Goal: Task Accomplishment & Management: Complete application form

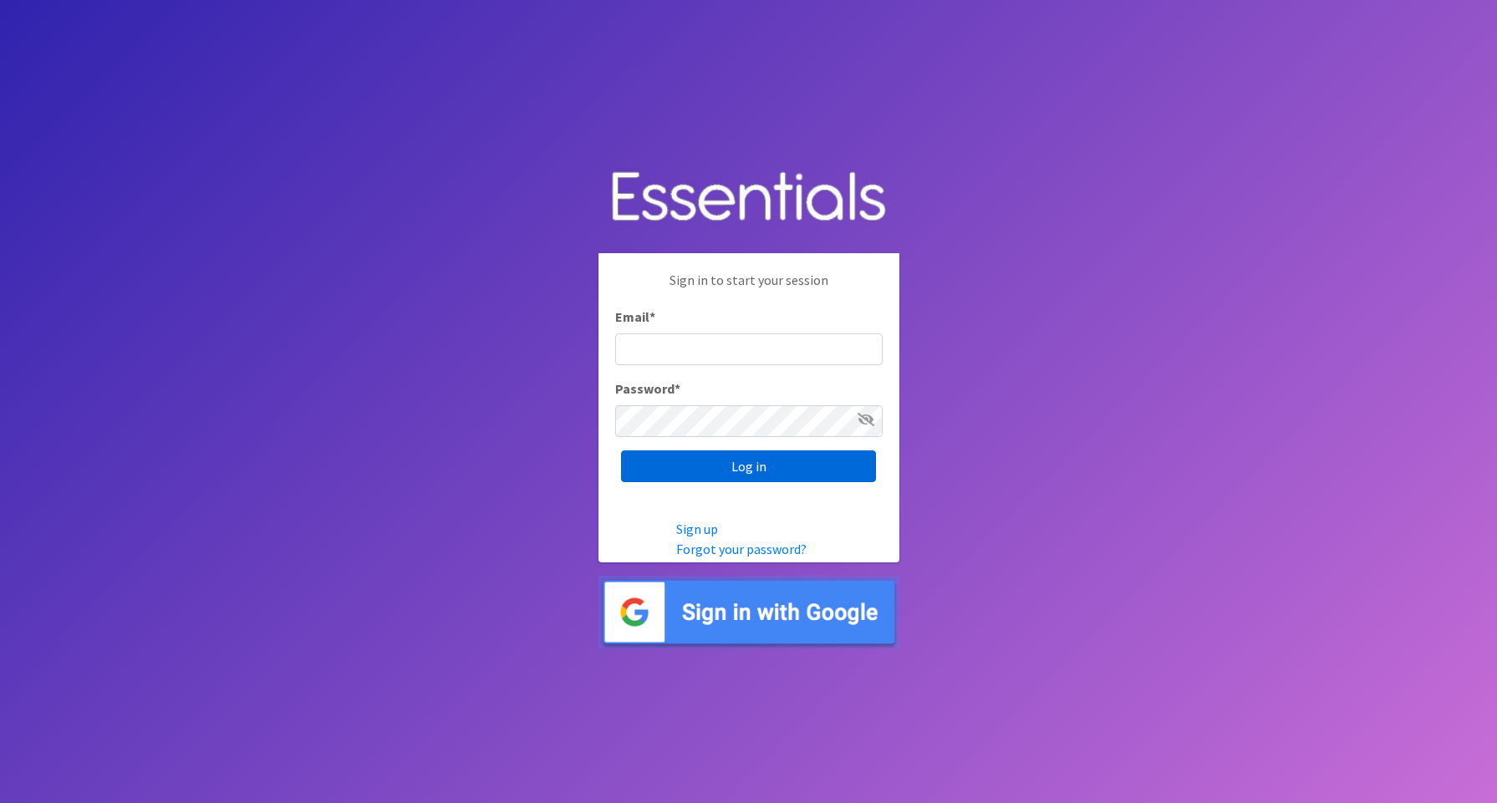
type input "shagedorn123@aol.com"
click at [715, 468] on input "Log in" at bounding box center [748, 466] width 255 height 32
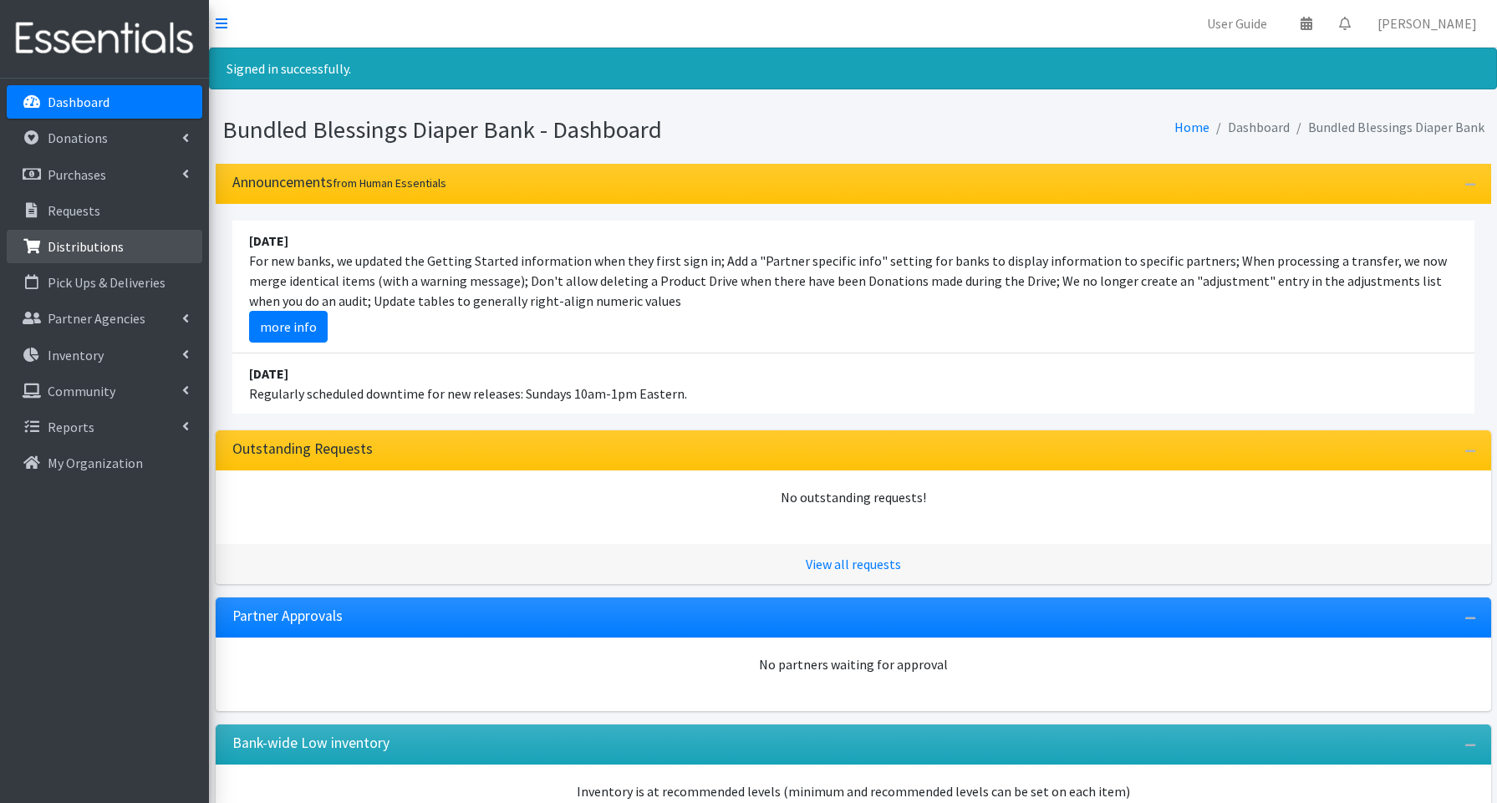
click at [78, 242] on p "Distributions" at bounding box center [86, 246] width 76 height 17
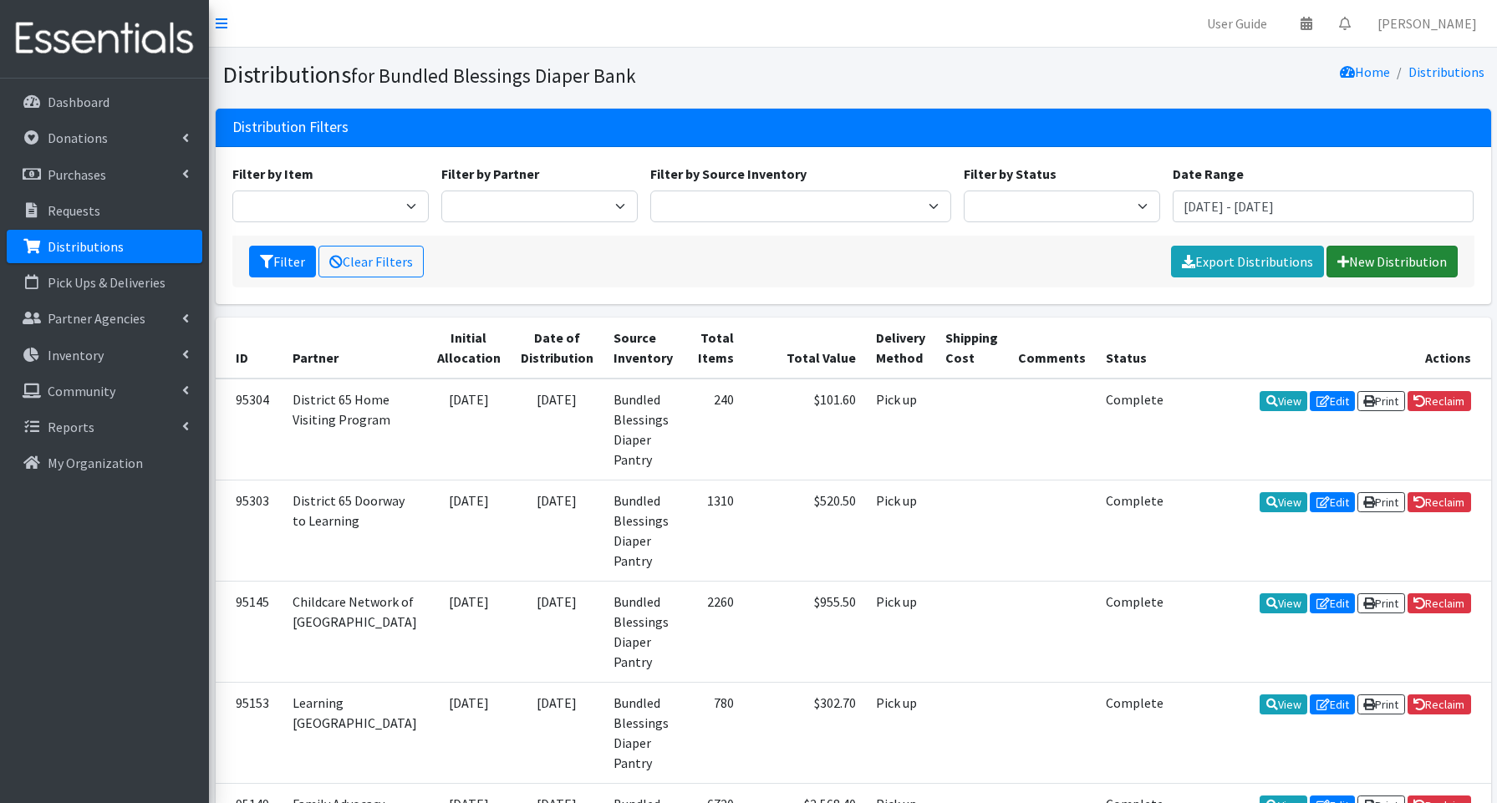
click at [1396, 266] on link "New Distribution" at bounding box center [1391, 262] width 131 height 32
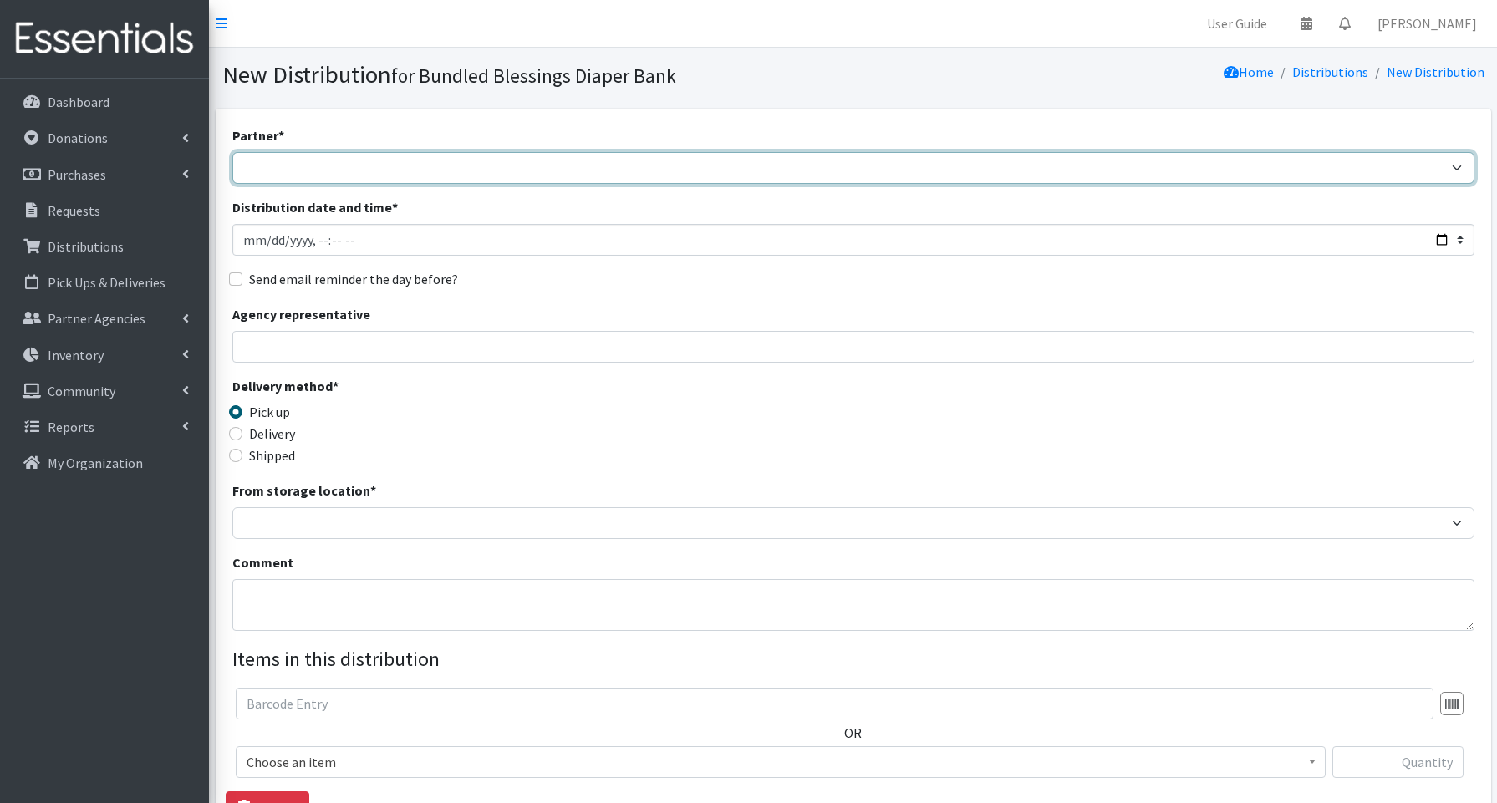
click at [272, 172] on select "Advocate Aurora Health Baby Toddler Black Residents of Evanston Building Peacef…" at bounding box center [853, 168] width 1242 height 32
select select "1802"
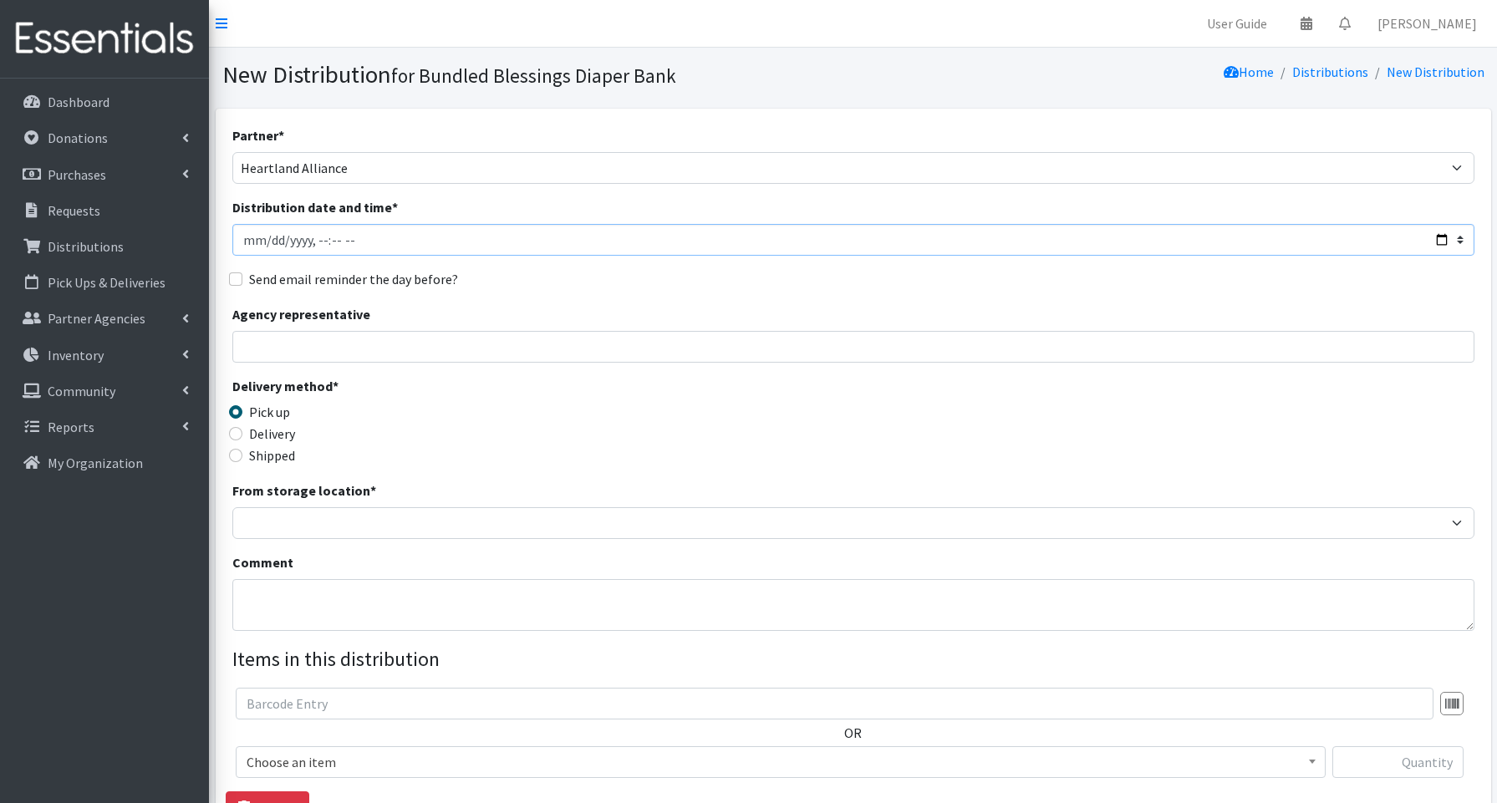
click at [1438, 240] on input "Distribution date and time *" at bounding box center [853, 240] width 1242 height 32
type input "2025-08-21T12:30"
click at [628, 346] on input "Agency representative" at bounding box center [853, 347] width 1242 height 32
type input "g"
type input "j"
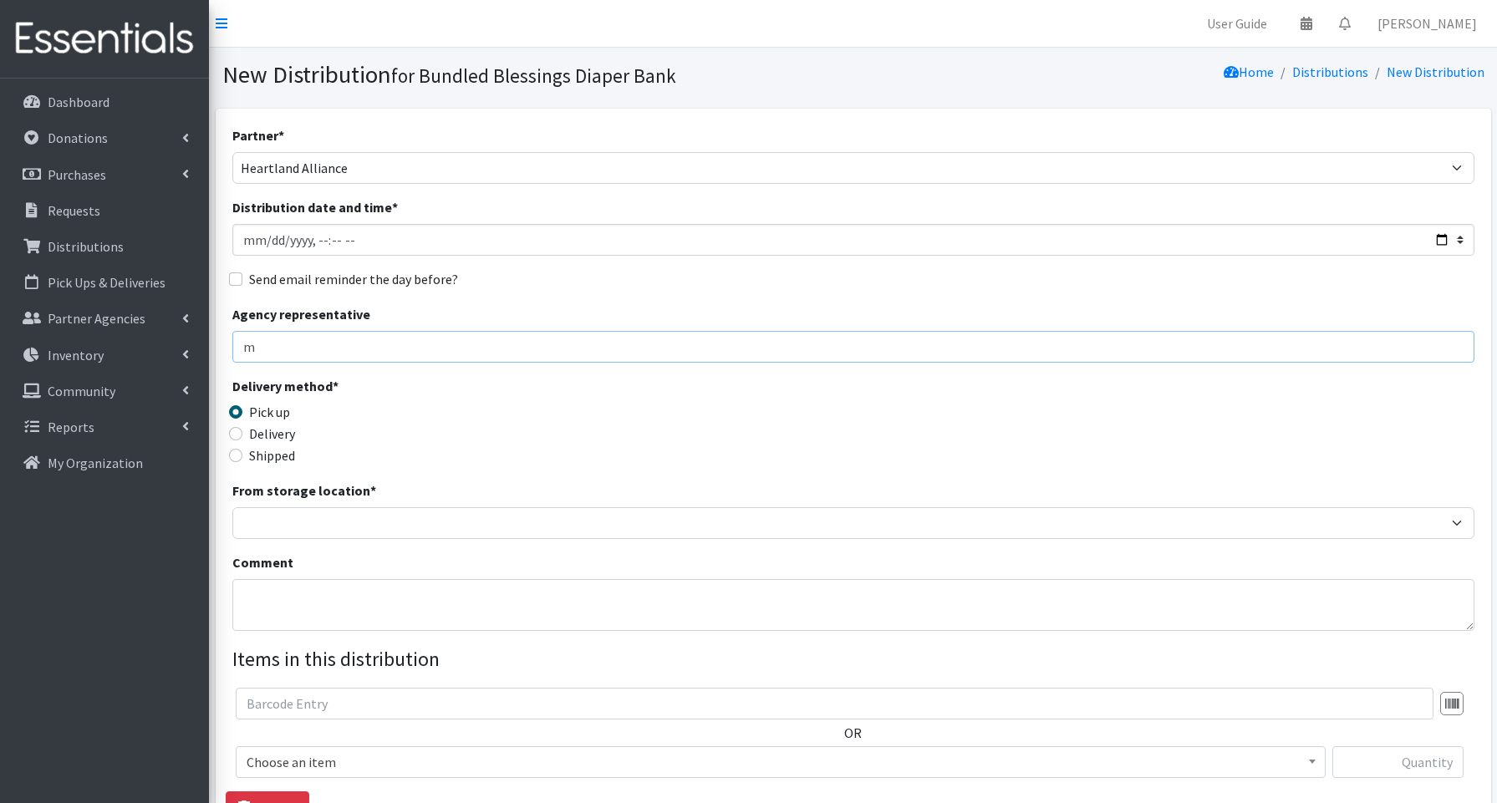
type input "Margarita Sotelo"
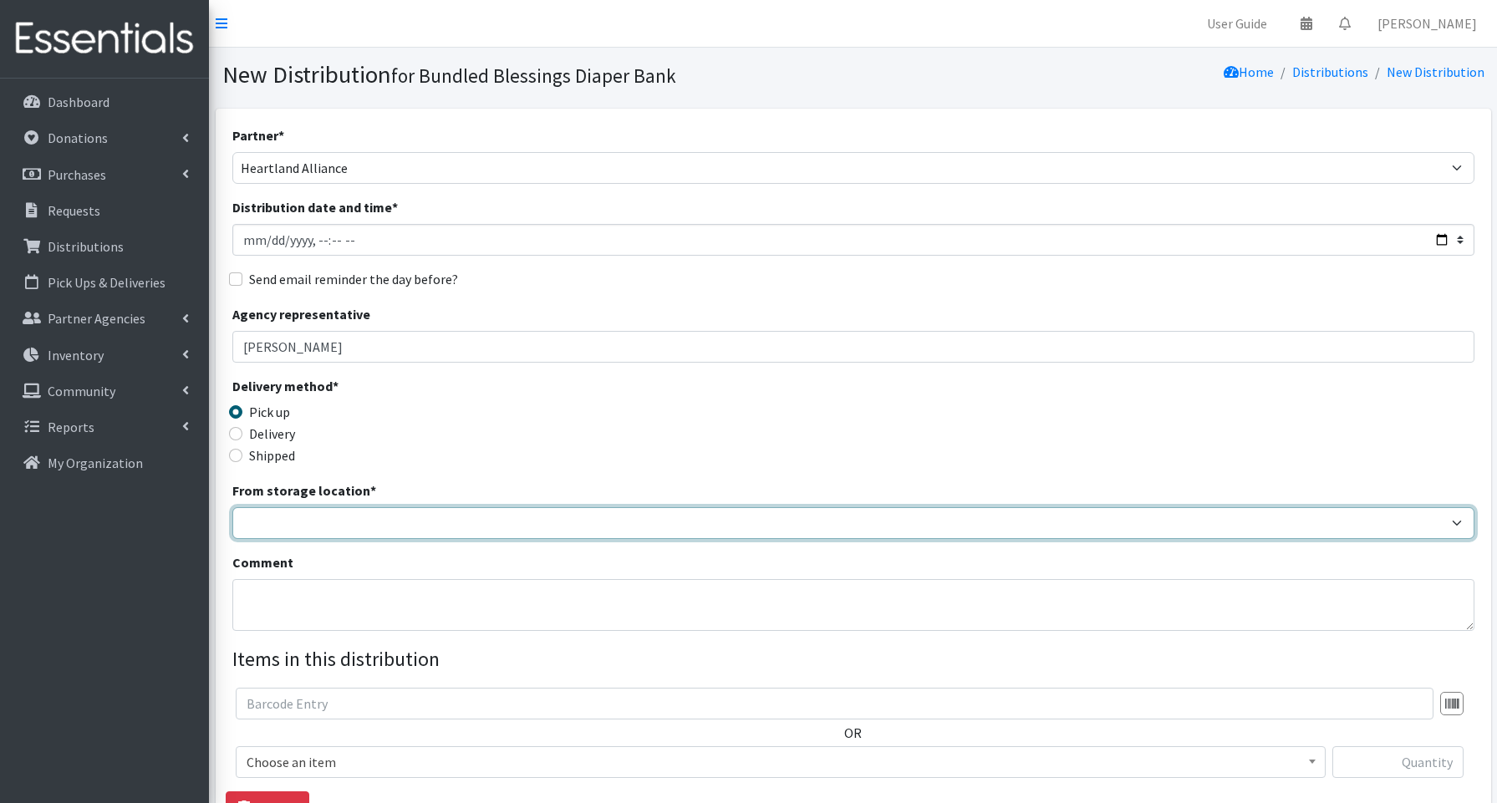
click at [312, 525] on select "Bundled Blessings Diaper Pantry" at bounding box center [853, 523] width 1242 height 32
select select "79"
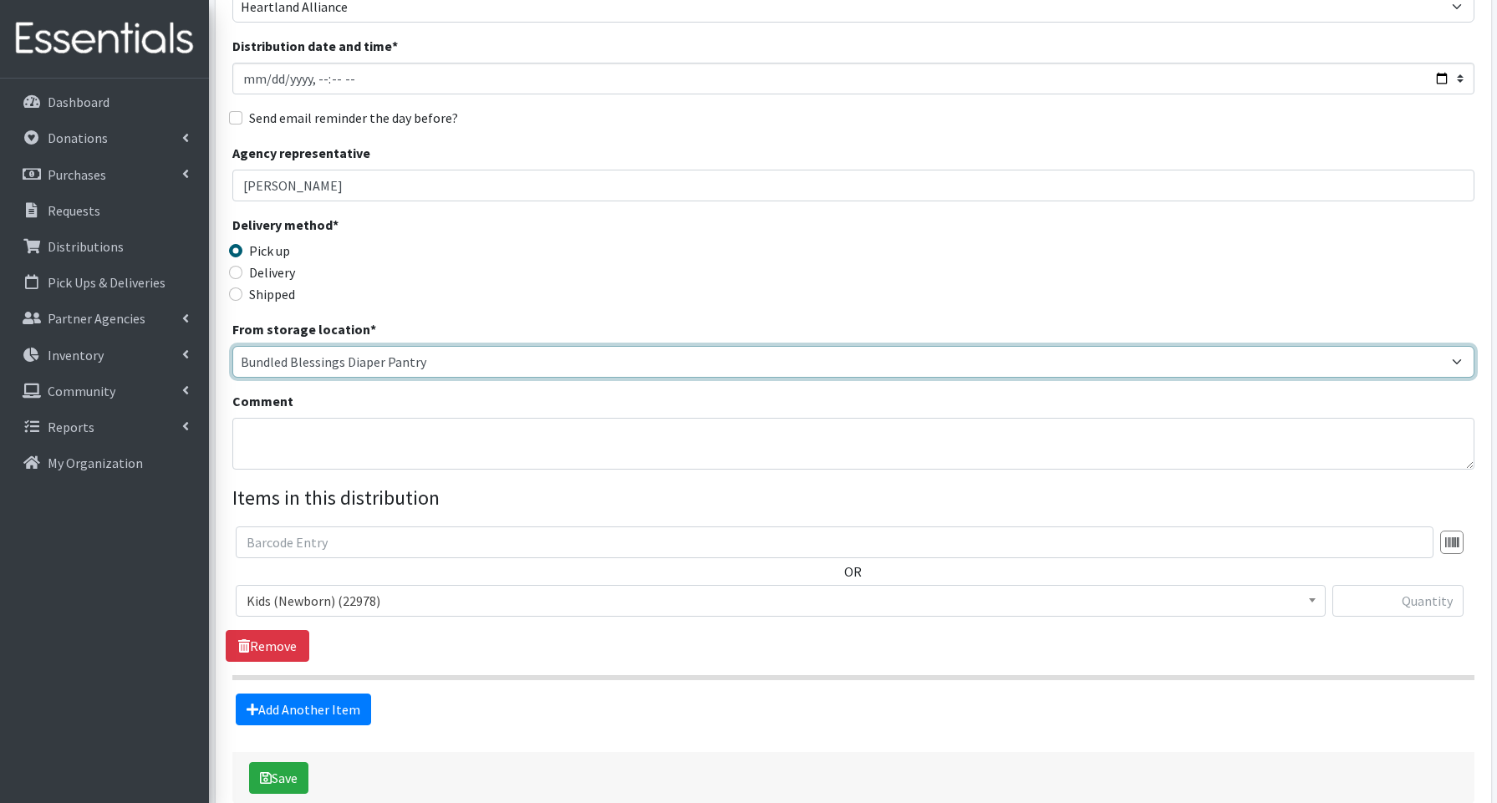
scroll to position [172, 0]
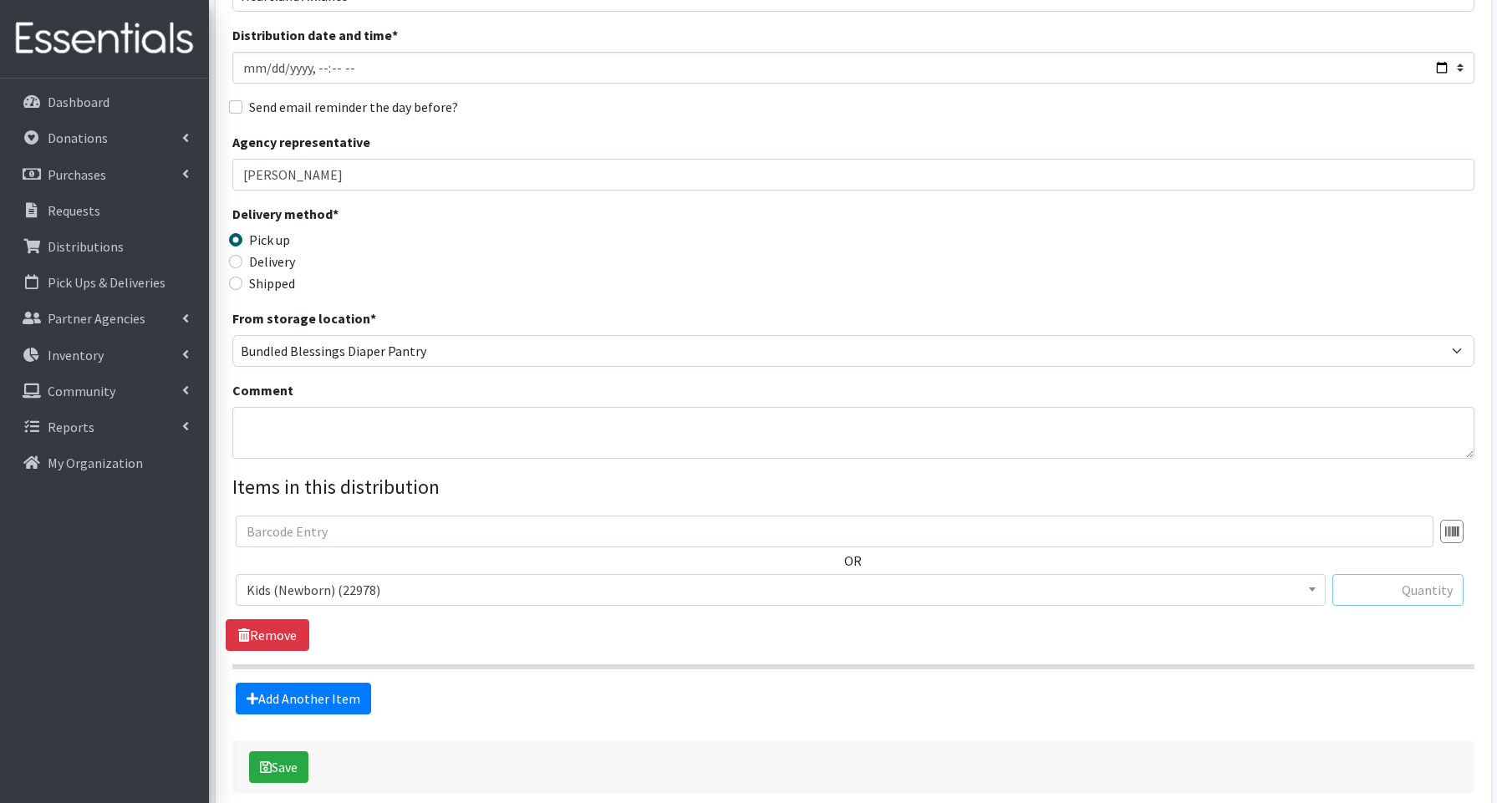
click at [1398, 594] on input "text" at bounding box center [1397, 590] width 131 height 32
type input "150"
click at [282, 704] on link "Add Another Item" at bounding box center [303, 699] width 135 height 32
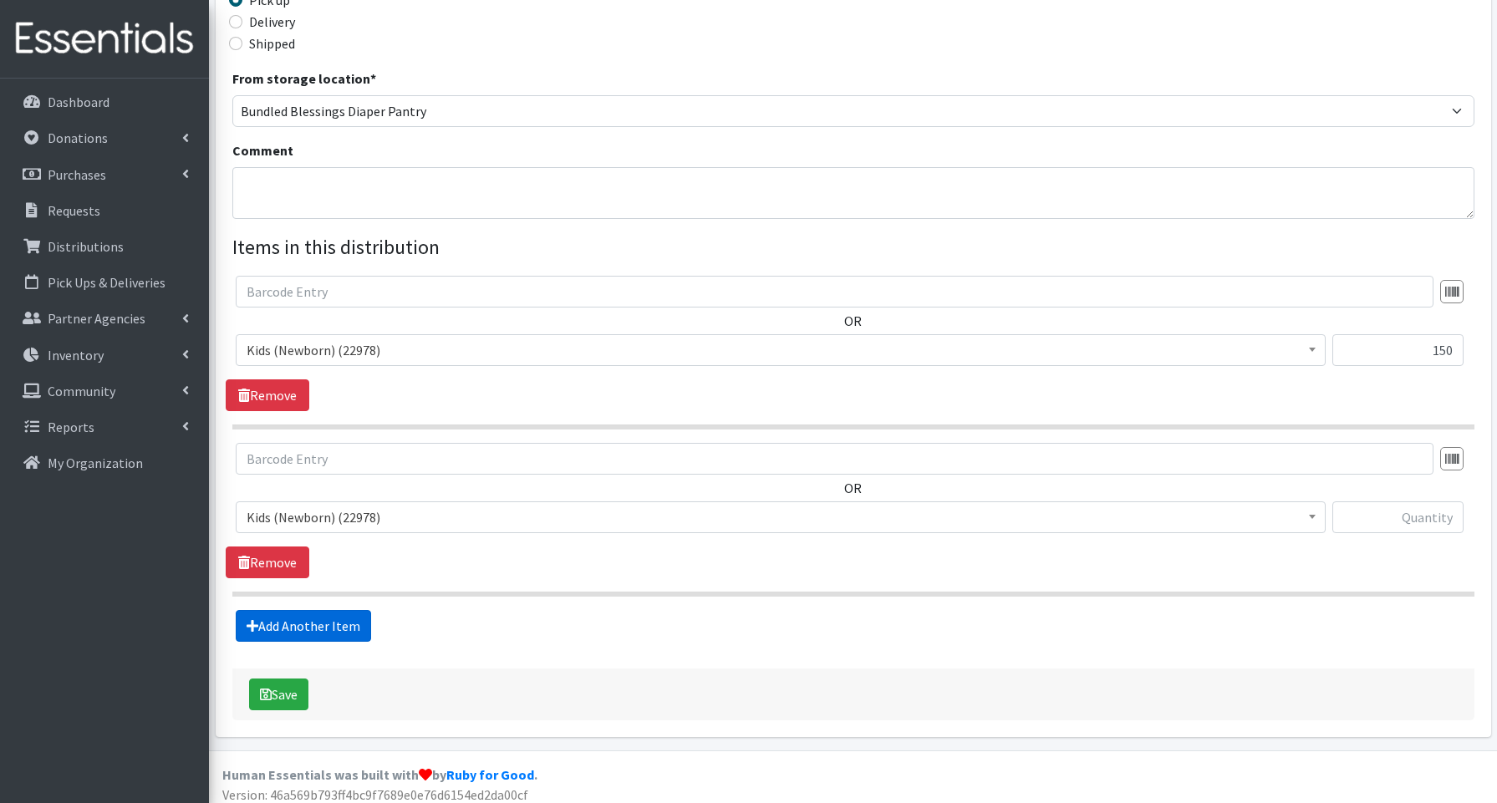
scroll to position [421, 0]
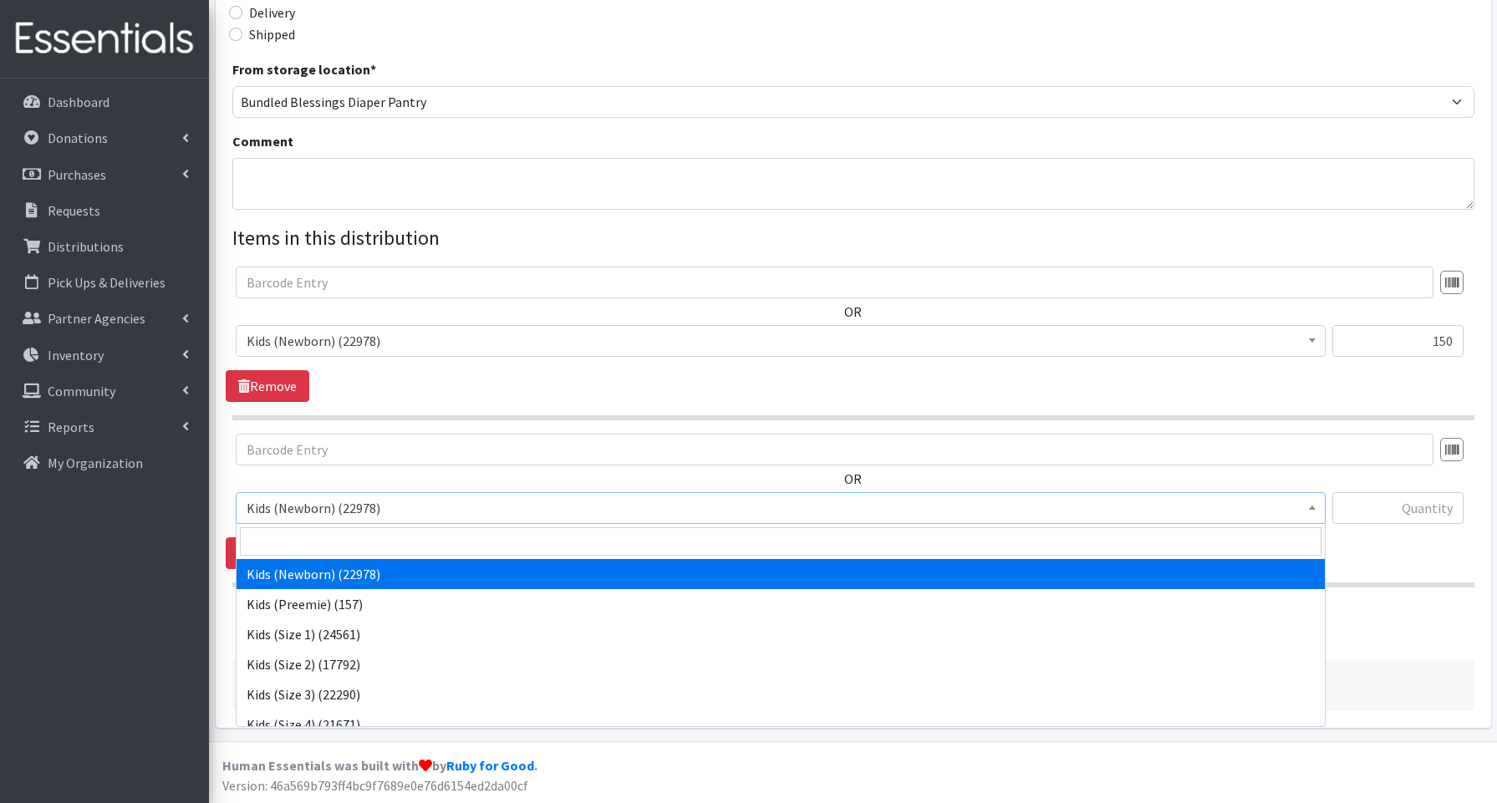
click at [311, 510] on span "Kids (Newborn) (22978)" at bounding box center [781, 507] width 1068 height 23
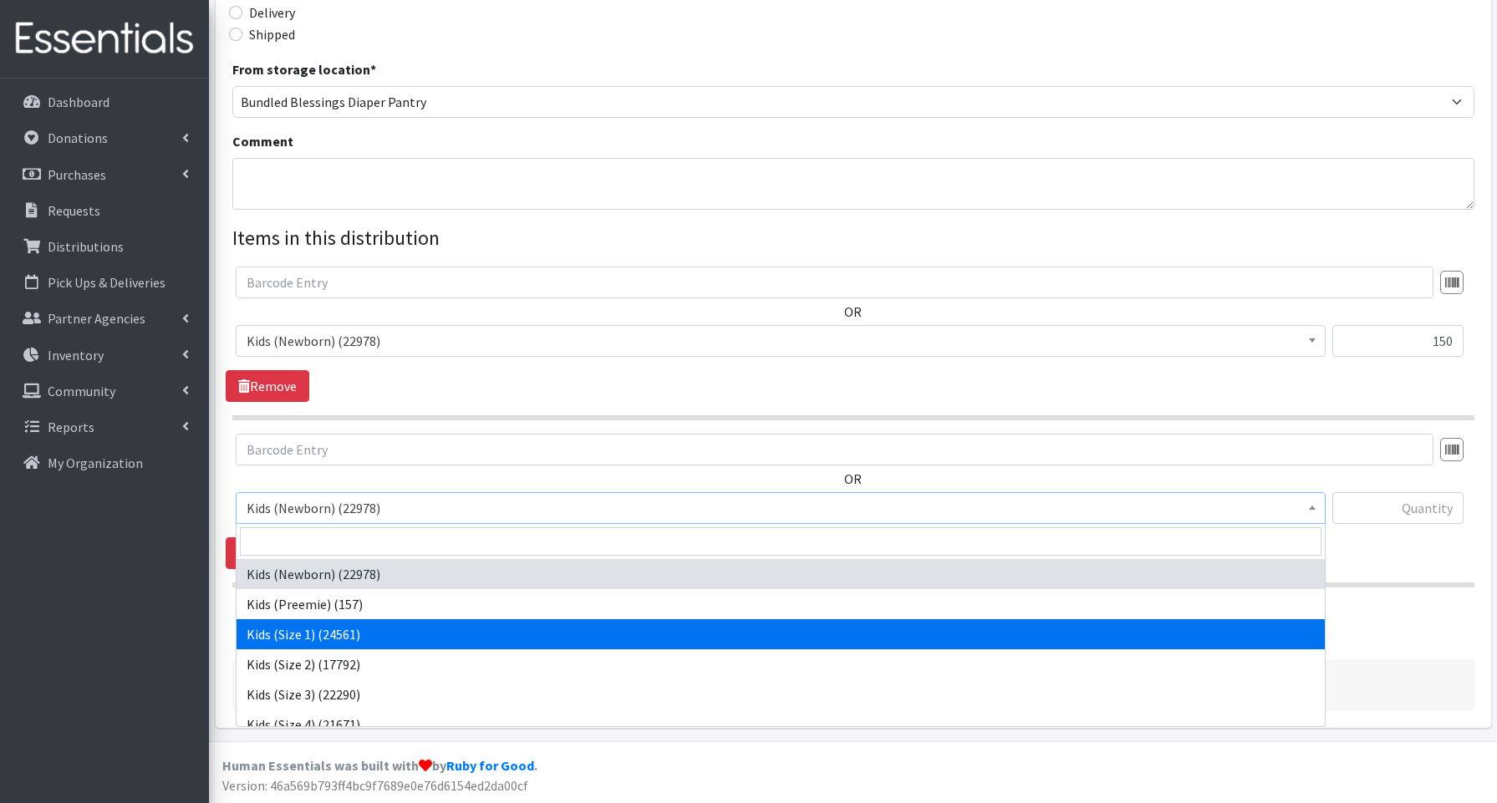
select select "3657"
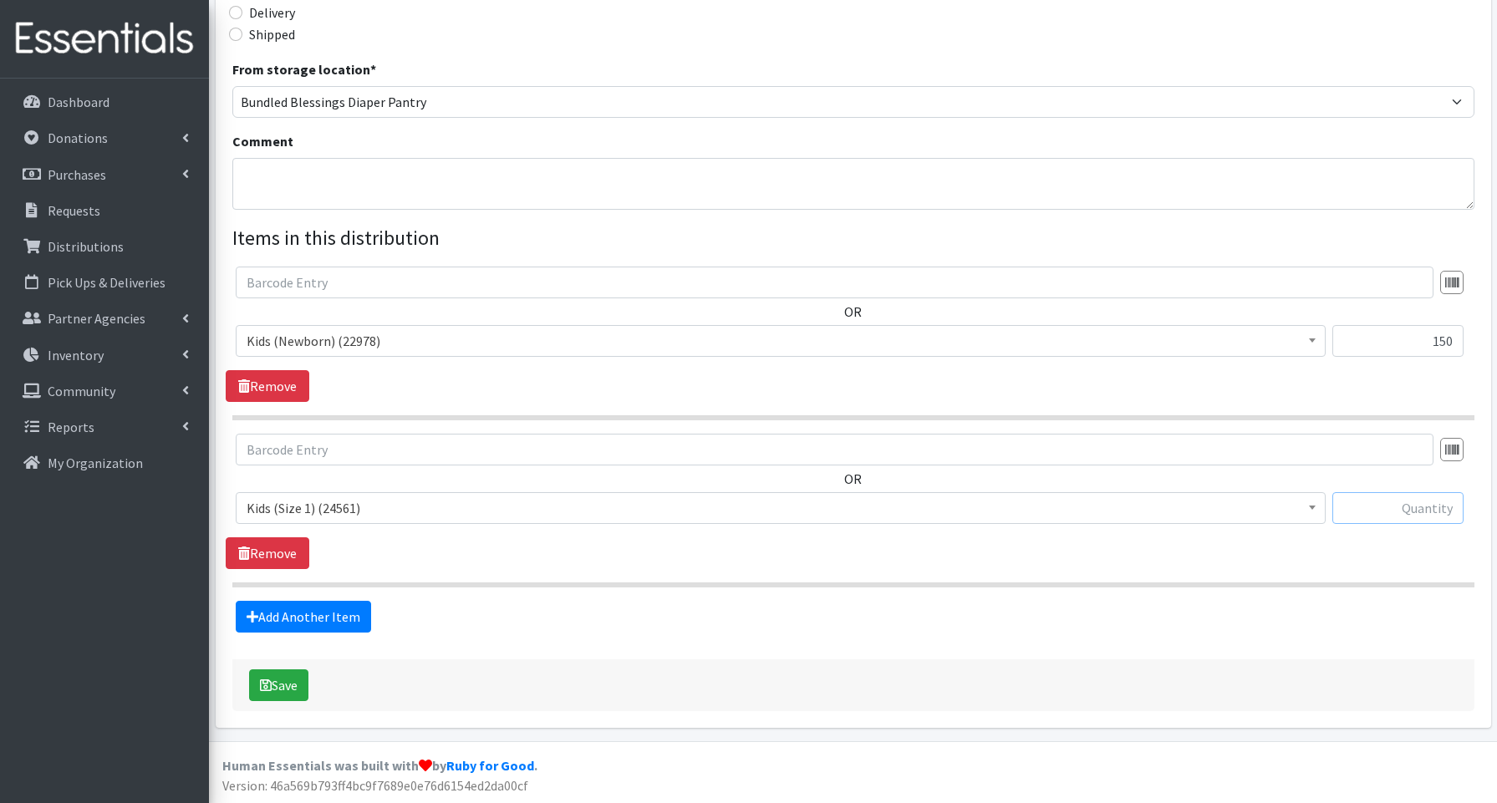
click at [1347, 499] on input "text" at bounding box center [1397, 508] width 131 height 32
type input "100"
click at [354, 615] on link "Add Another Item" at bounding box center [303, 617] width 135 height 32
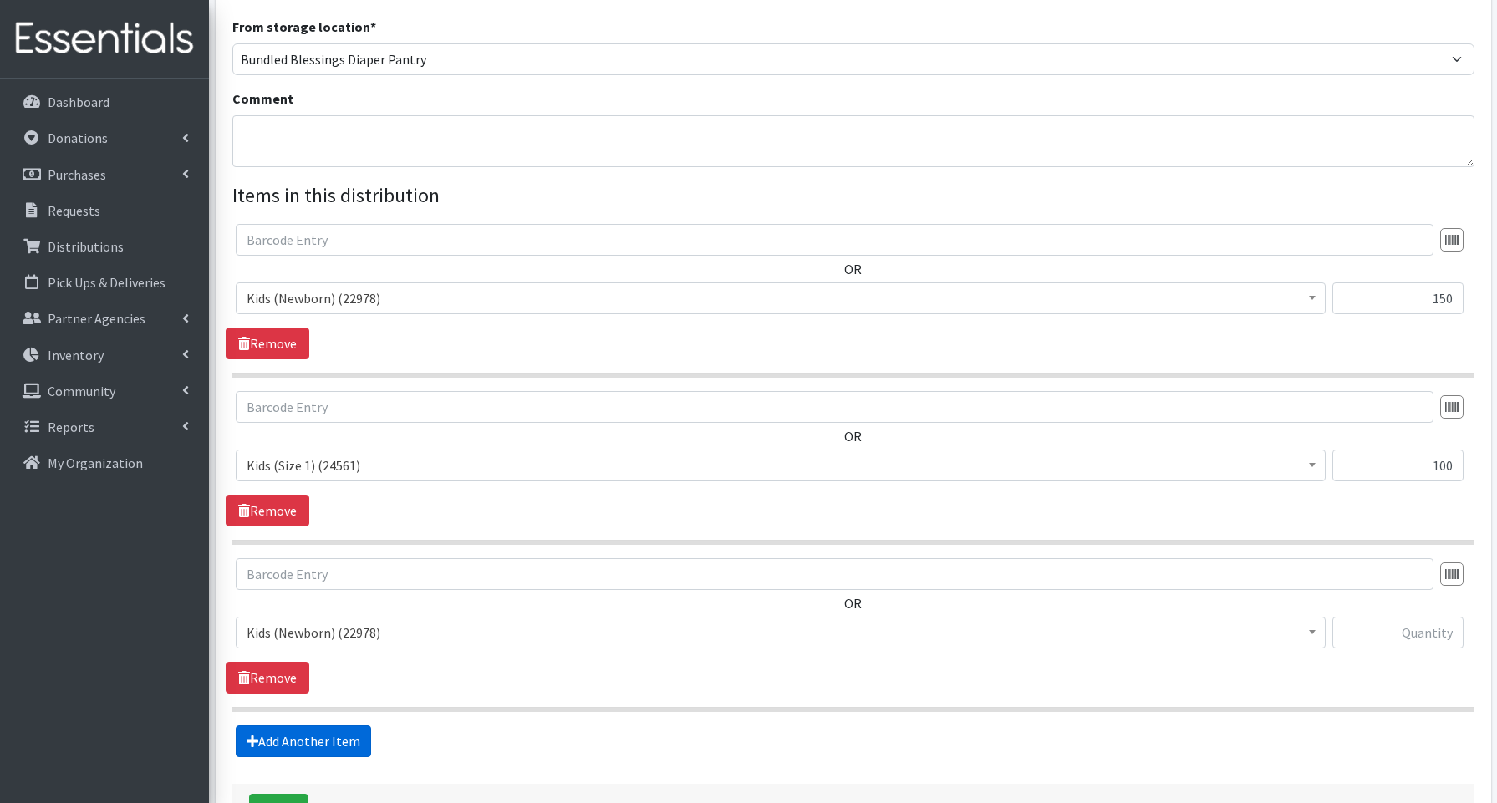
scroll to position [588, 0]
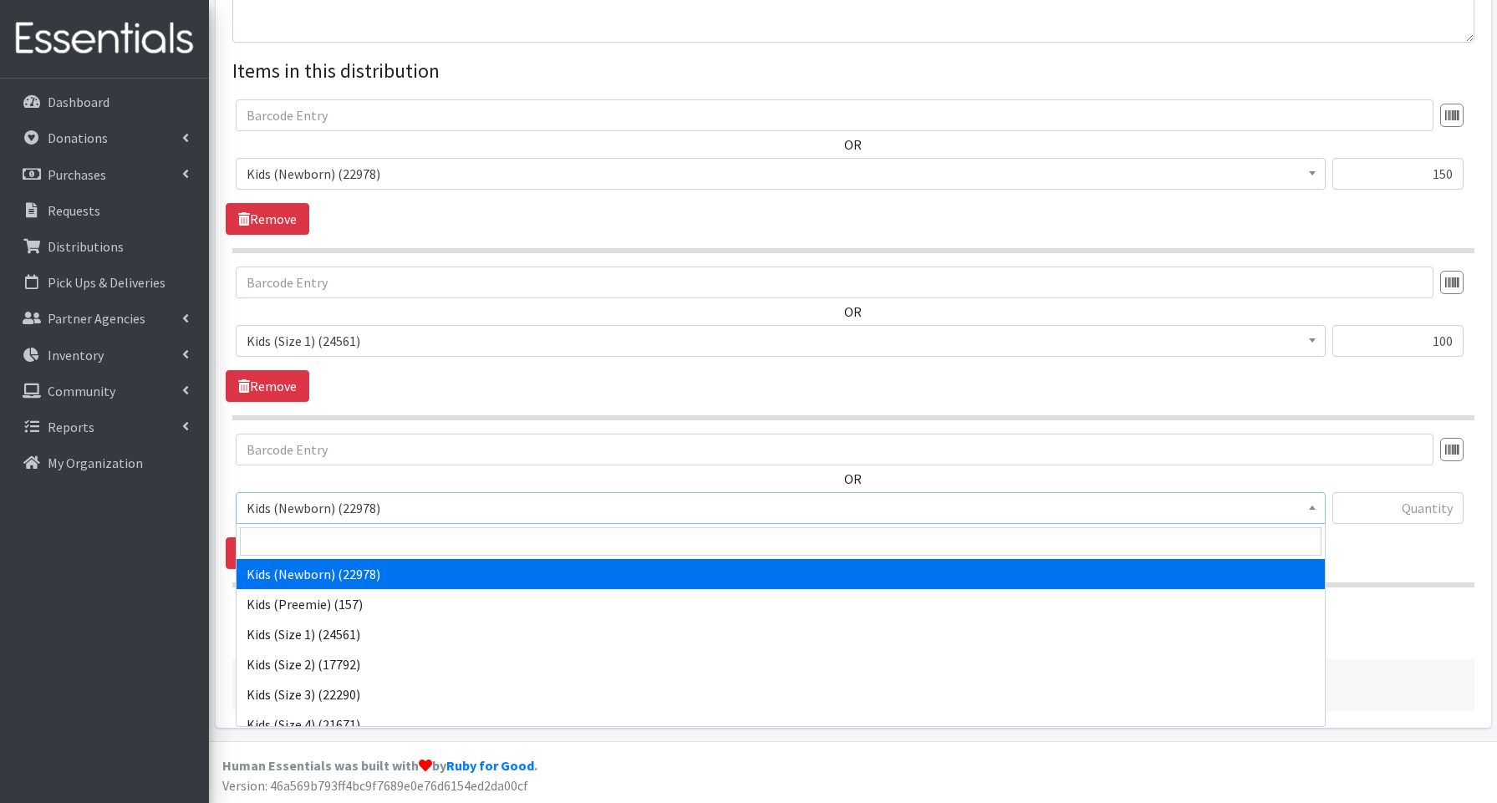
click at [302, 506] on span "Kids (Newborn) (22978)" at bounding box center [781, 507] width 1068 height 23
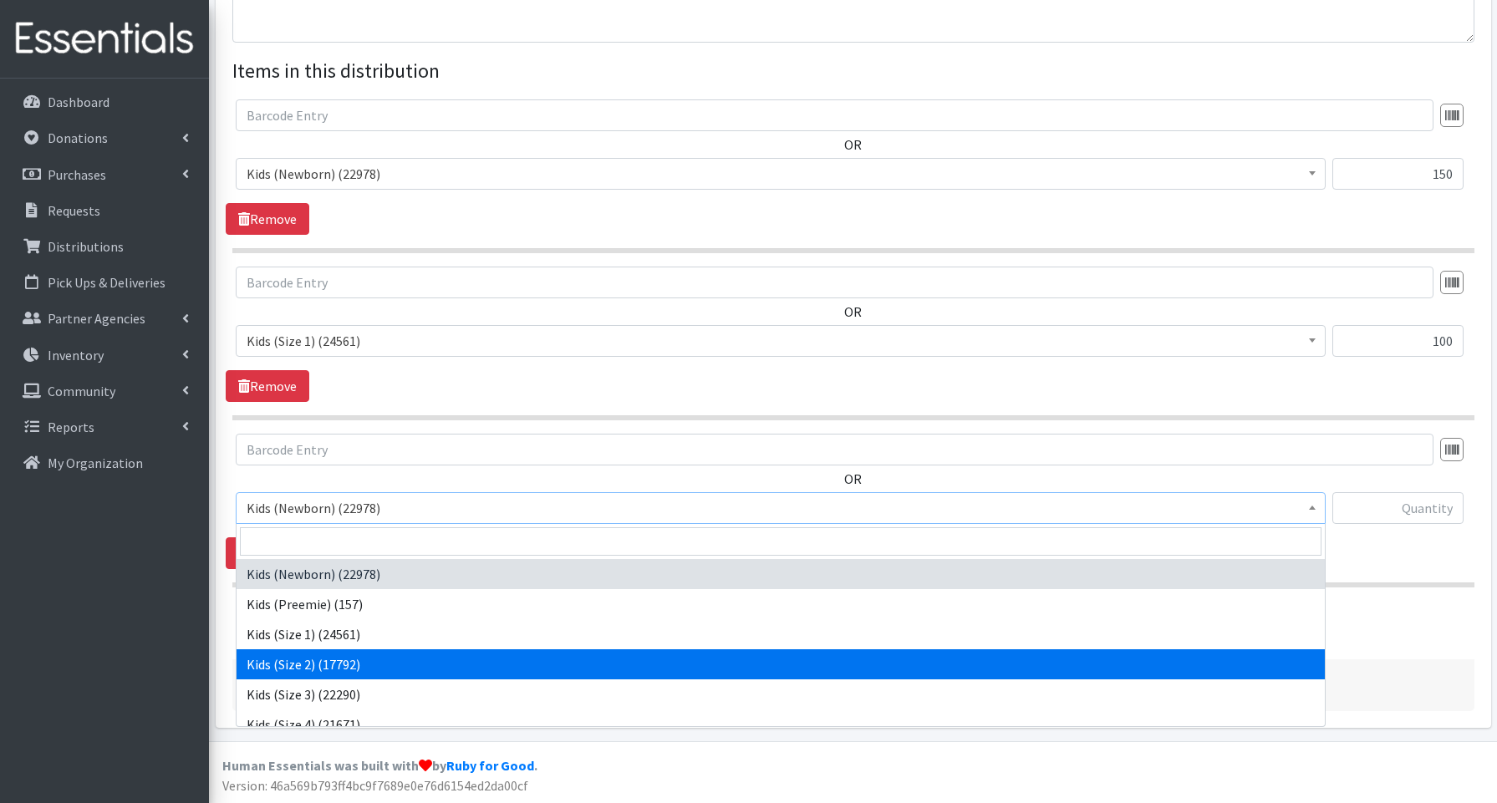
select select "3656"
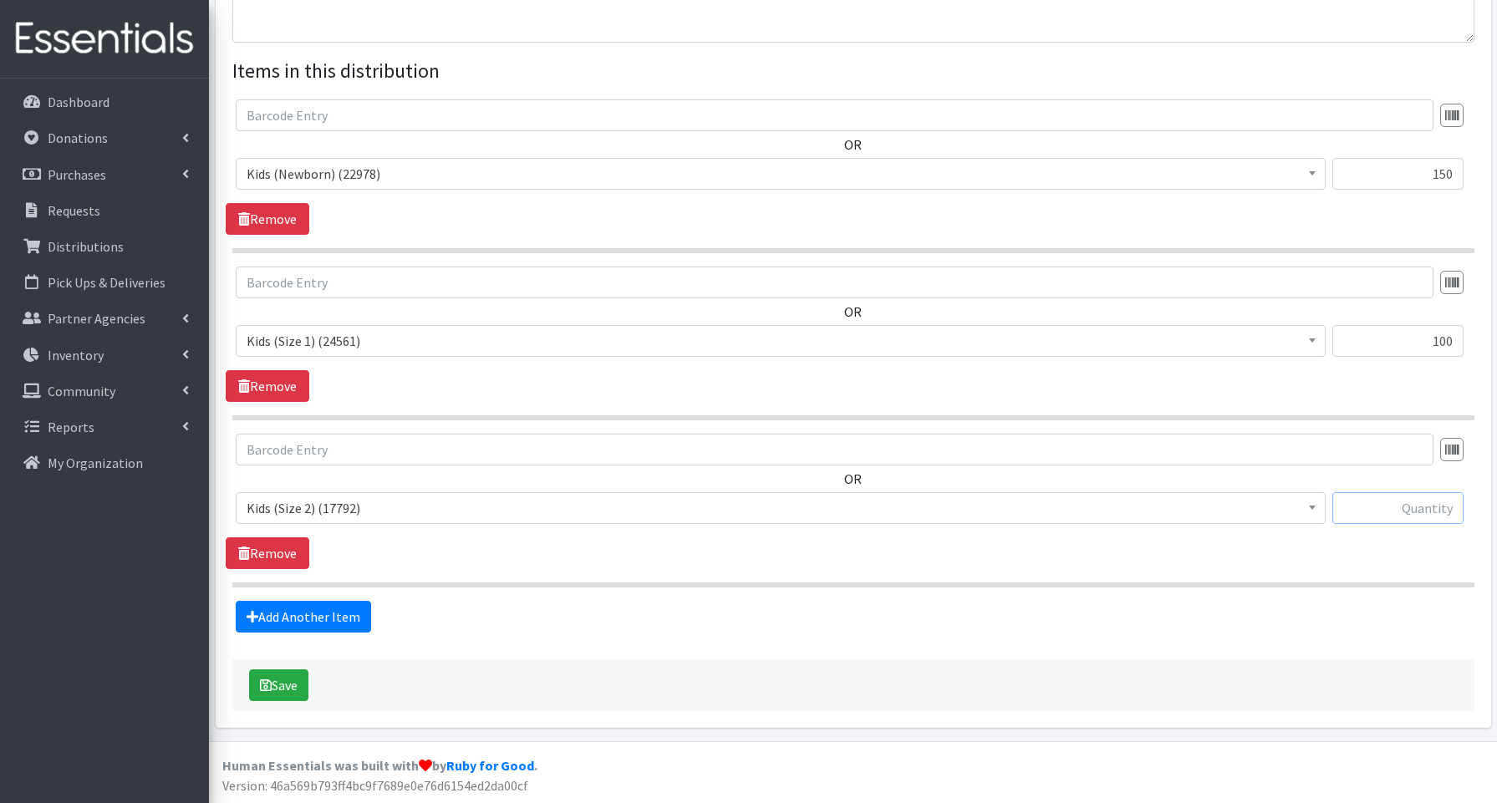
click at [1364, 495] on input "text" at bounding box center [1397, 508] width 131 height 32
type input "400"
click at [339, 616] on link "Add Another Item" at bounding box center [303, 617] width 135 height 32
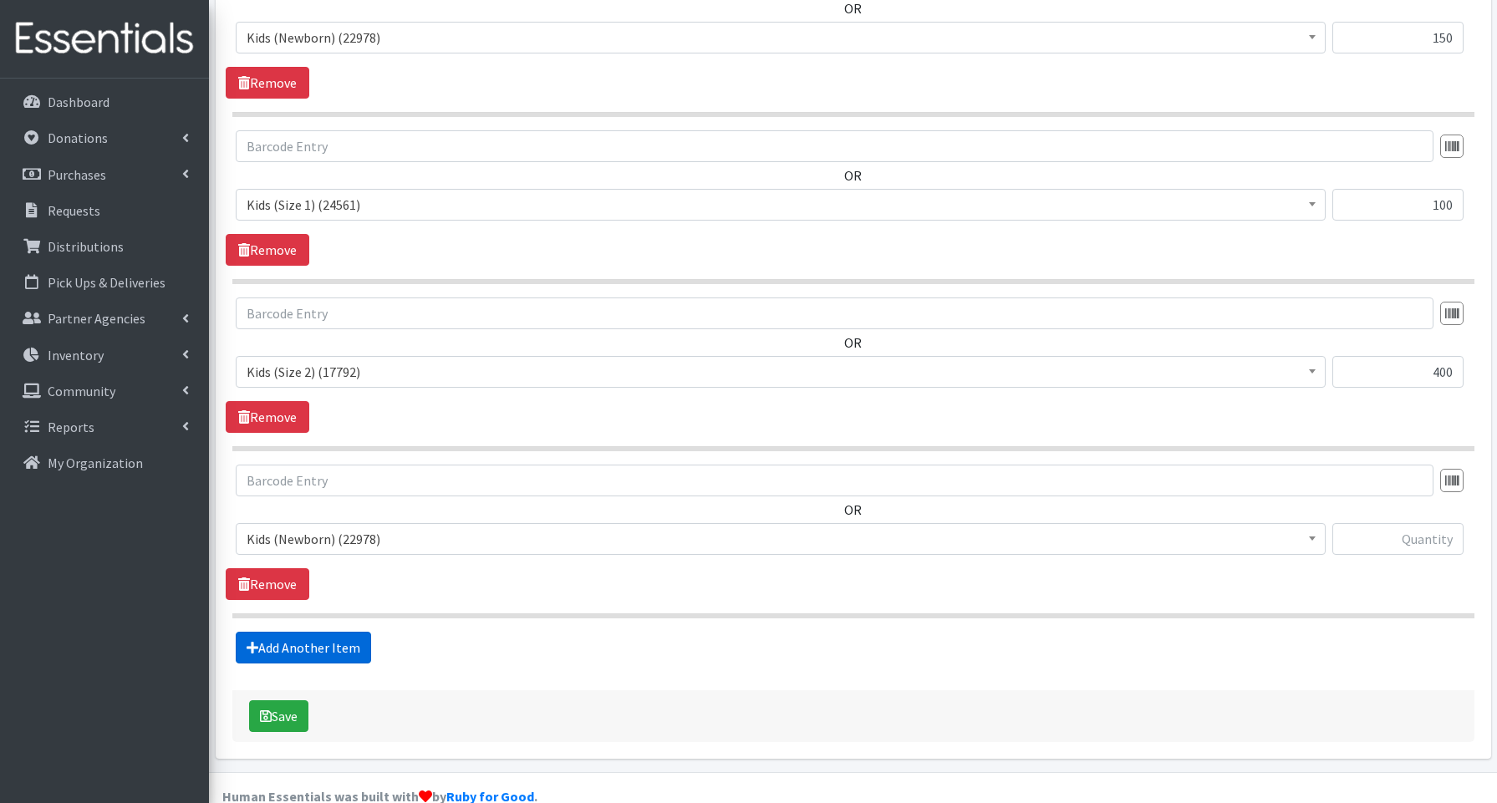
scroll to position [755, 0]
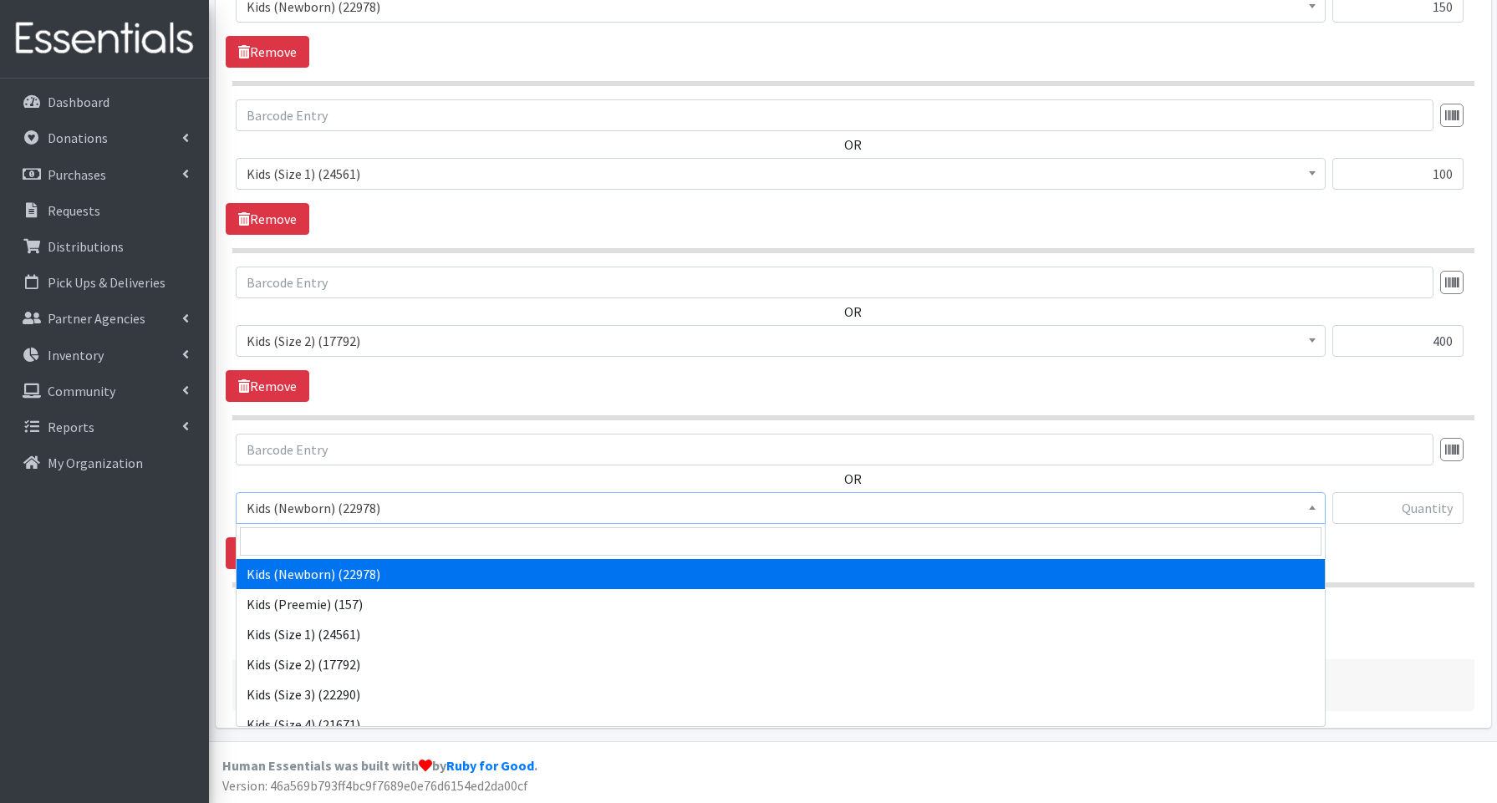
click at [298, 515] on span "Kids (Newborn) (22978)" at bounding box center [781, 507] width 1068 height 23
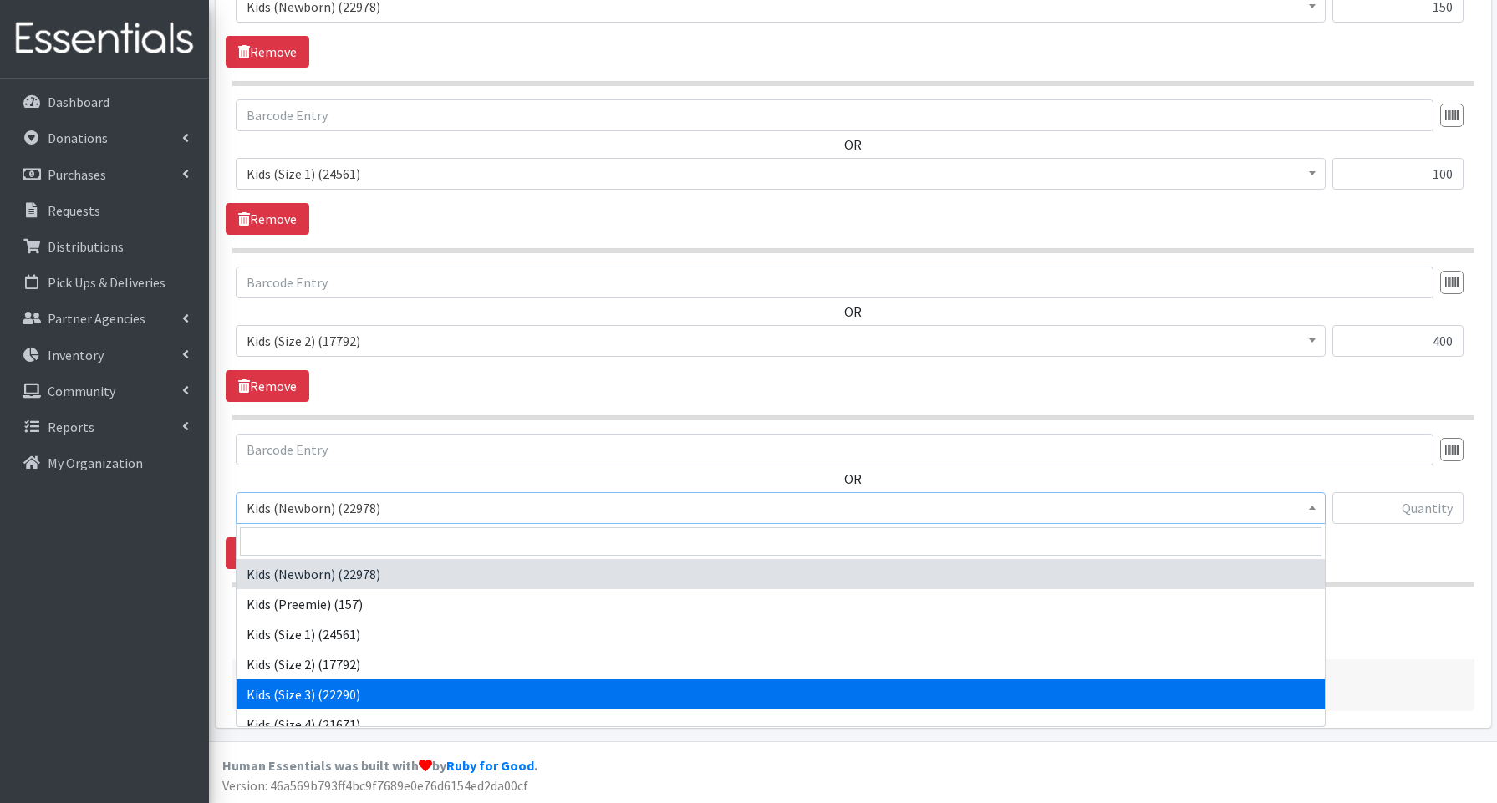
drag, startPoint x: 308, startPoint y: 688, endPoint x: 308, endPoint y: 664, distance: 23.4
select select "3644"
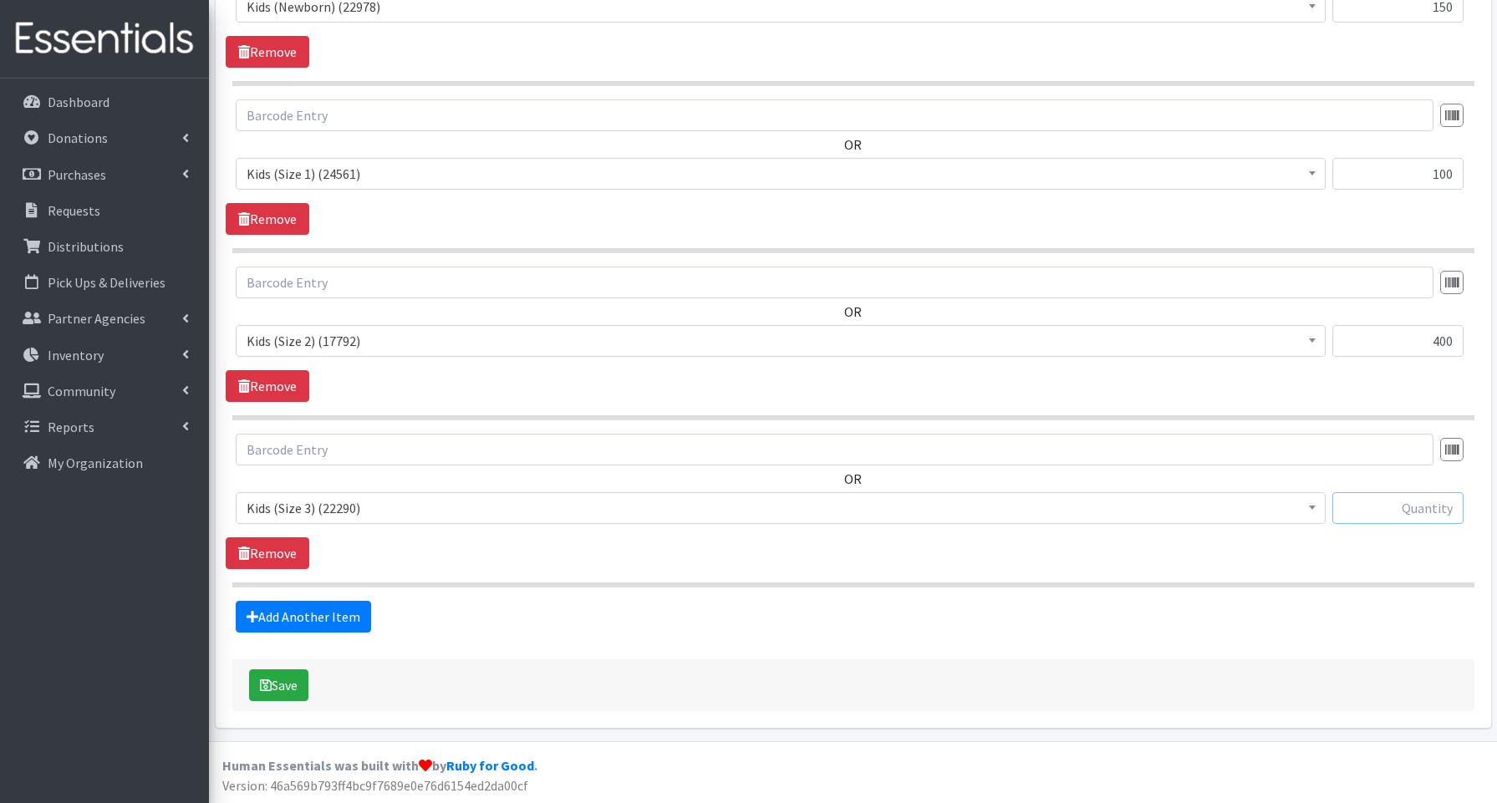
click at [1384, 511] on input "text" at bounding box center [1397, 508] width 131 height 32
type input "350"
click at [337, 620] on link "Add Another Item" at bounding box center [303, 617] width 135 height 32
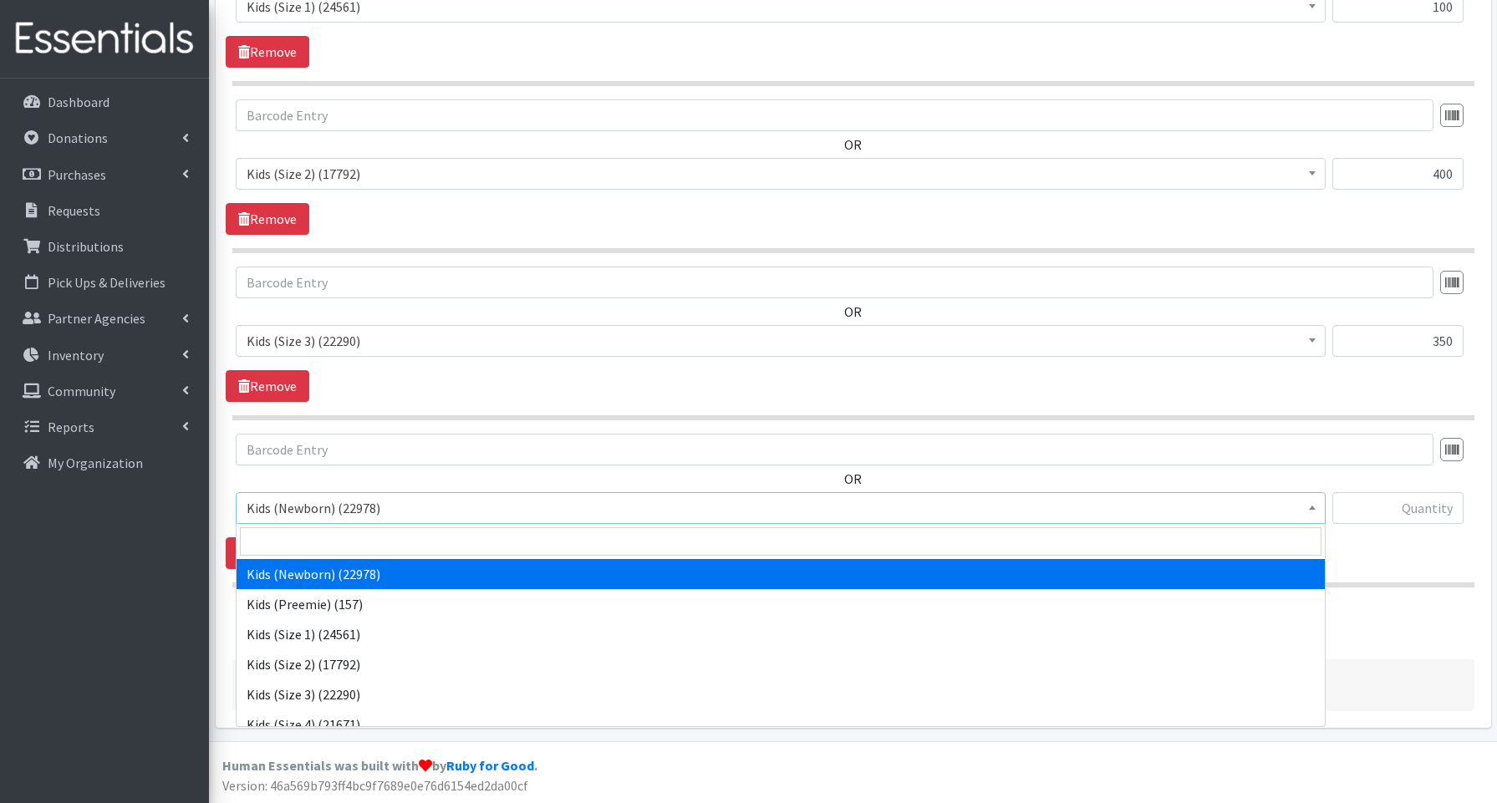
click at [298, 512] on span "Kids (Newborn) (22978)" at bounding box center [781, 507] width 1068 height 23
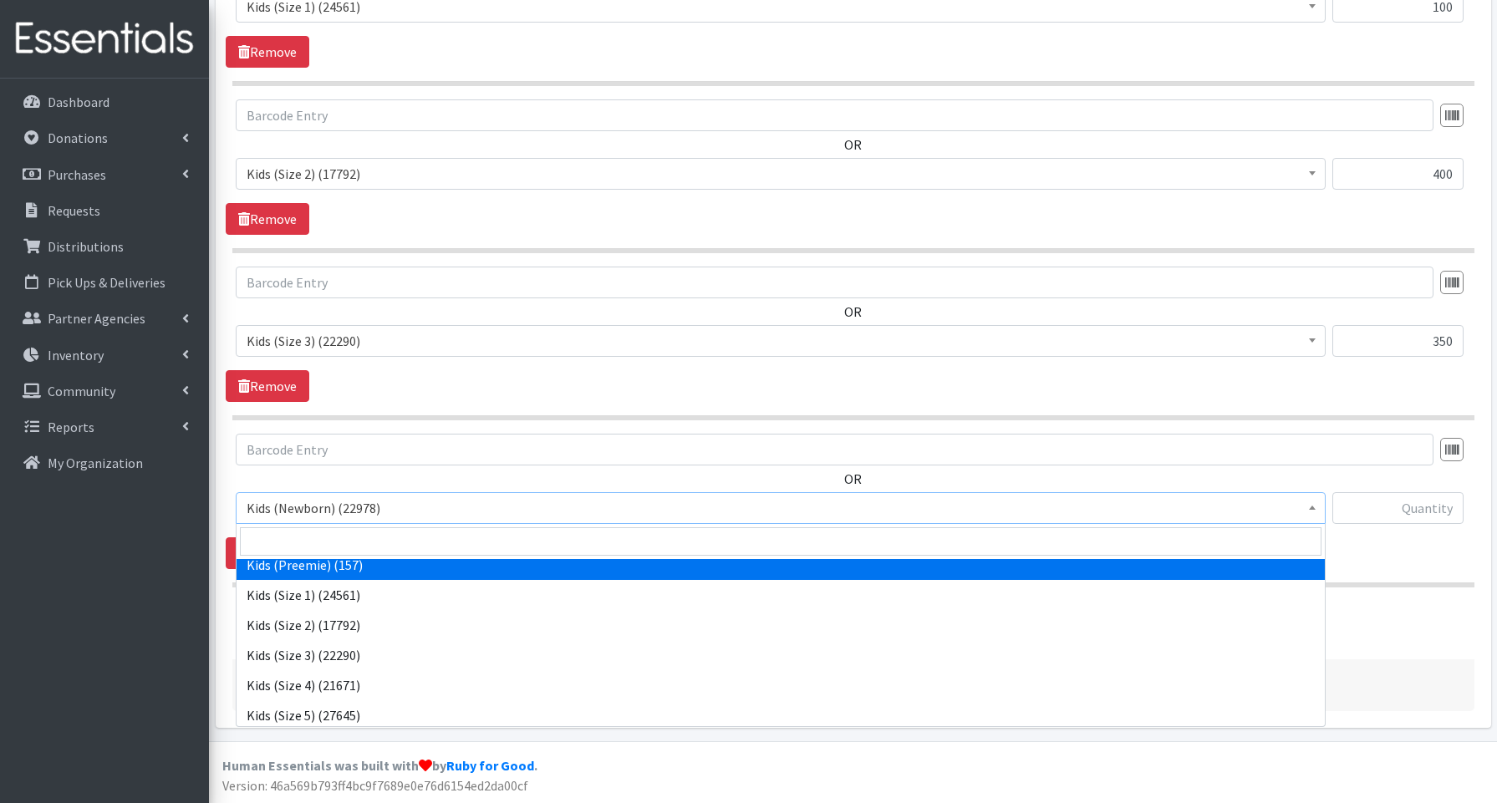
scroll to position [48, 0]
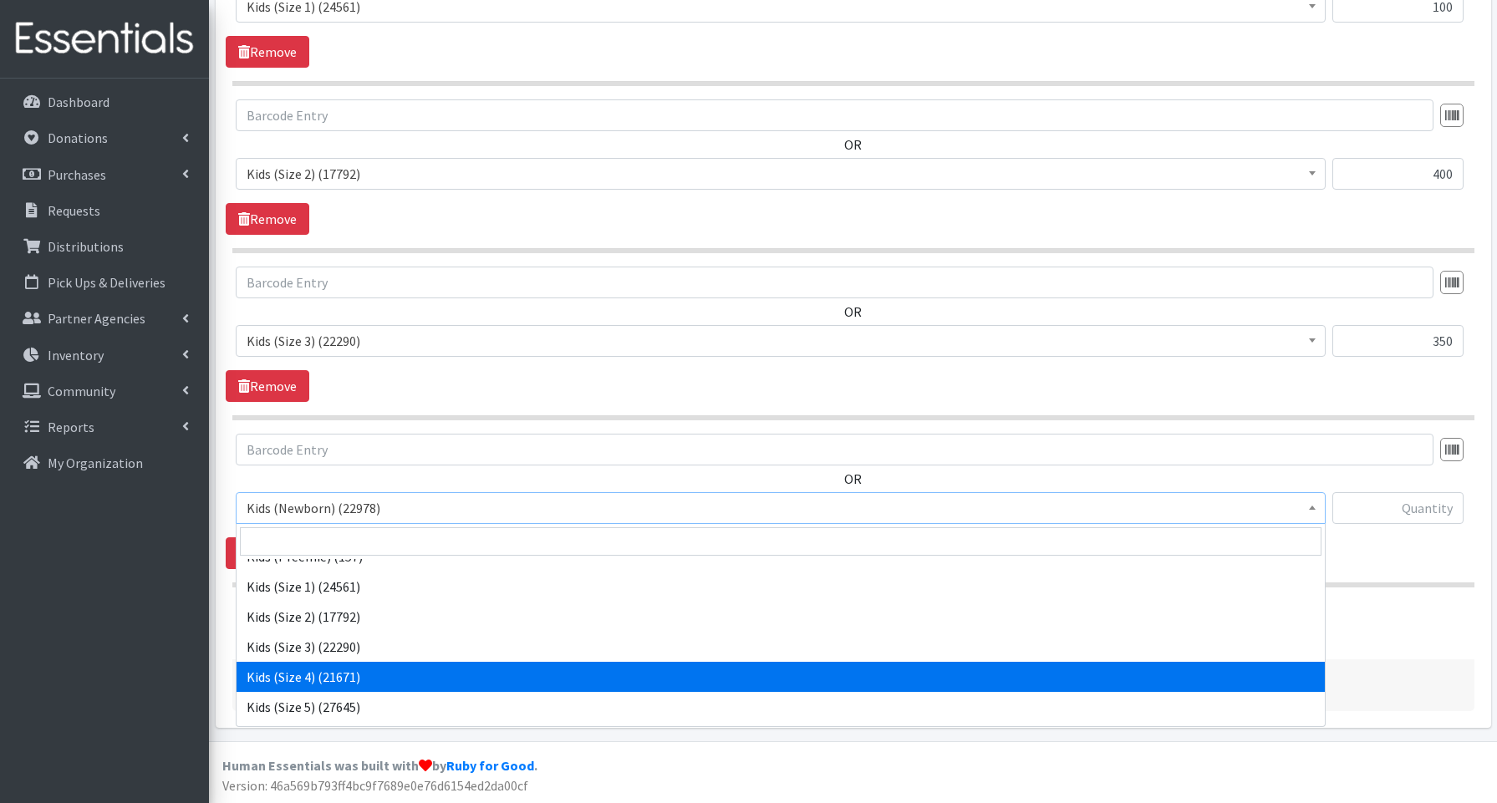
select select "3650"
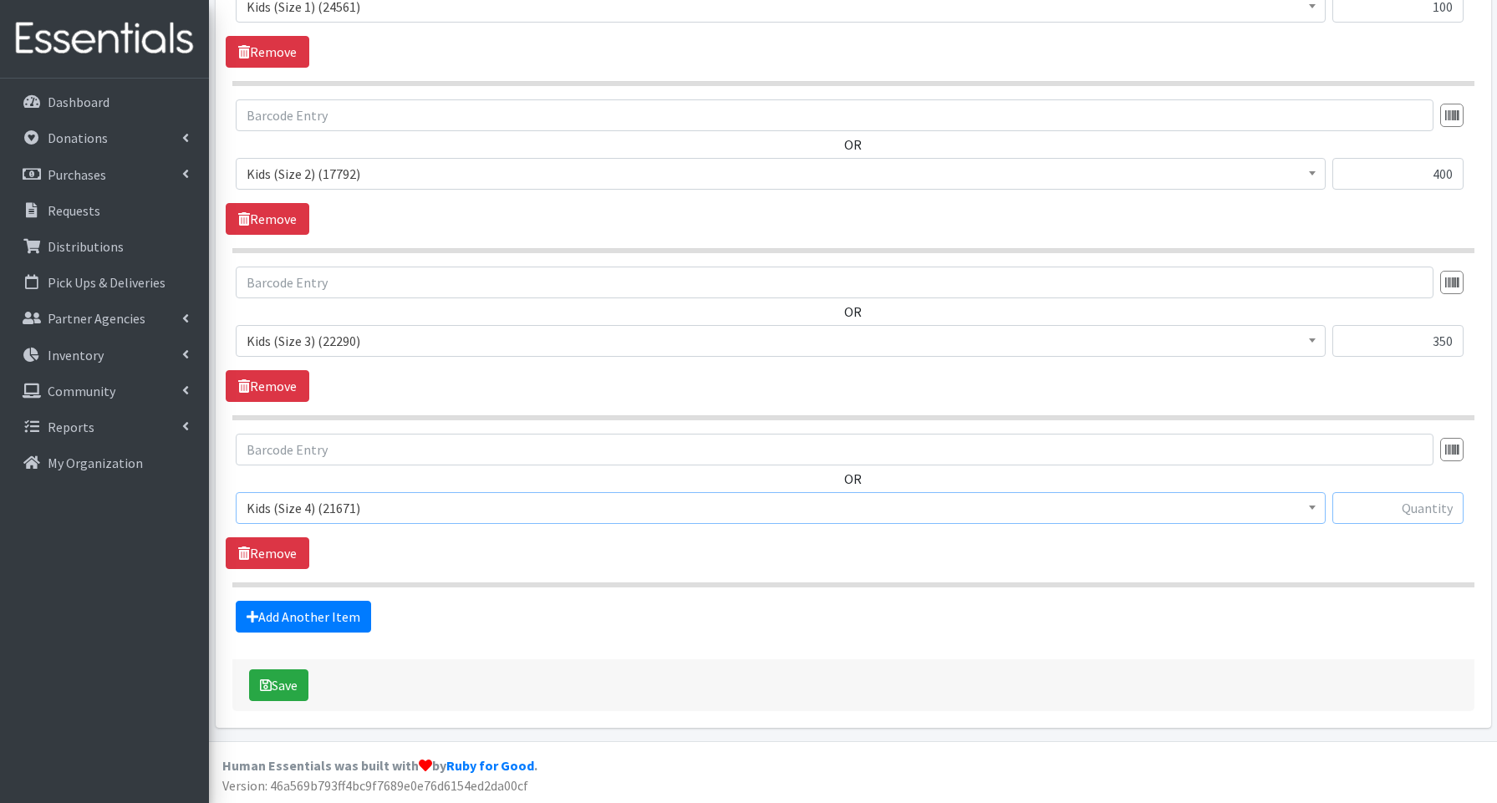
click at [1381, 516] on input "text" at bounding box center [1397, 508] width 131 height 32
type input "1000"
click at [340, 623] on link "Add Another Item" at bounding box center [303, 617] width 135 height 32
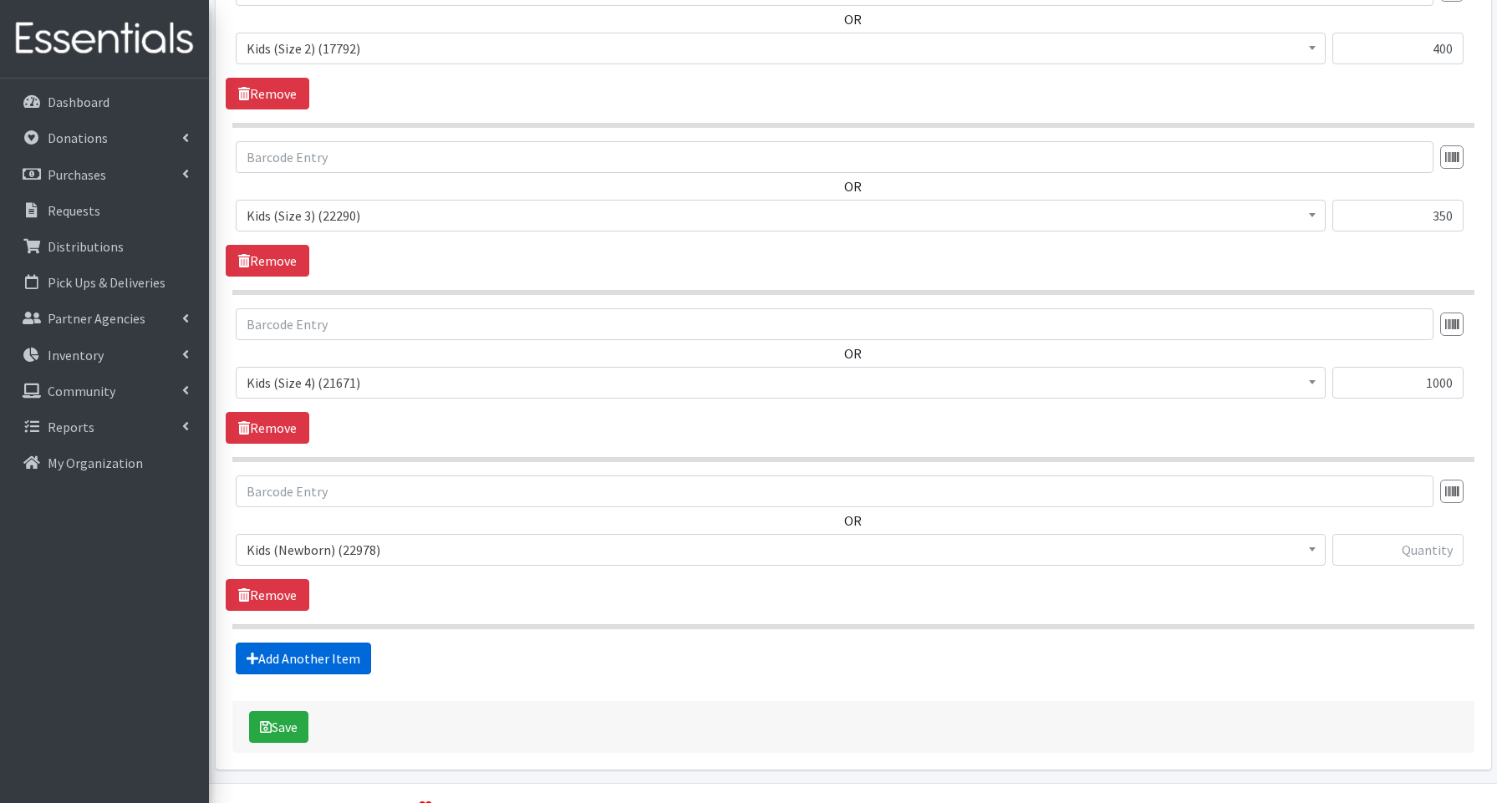
scroll to position [1090, 0]
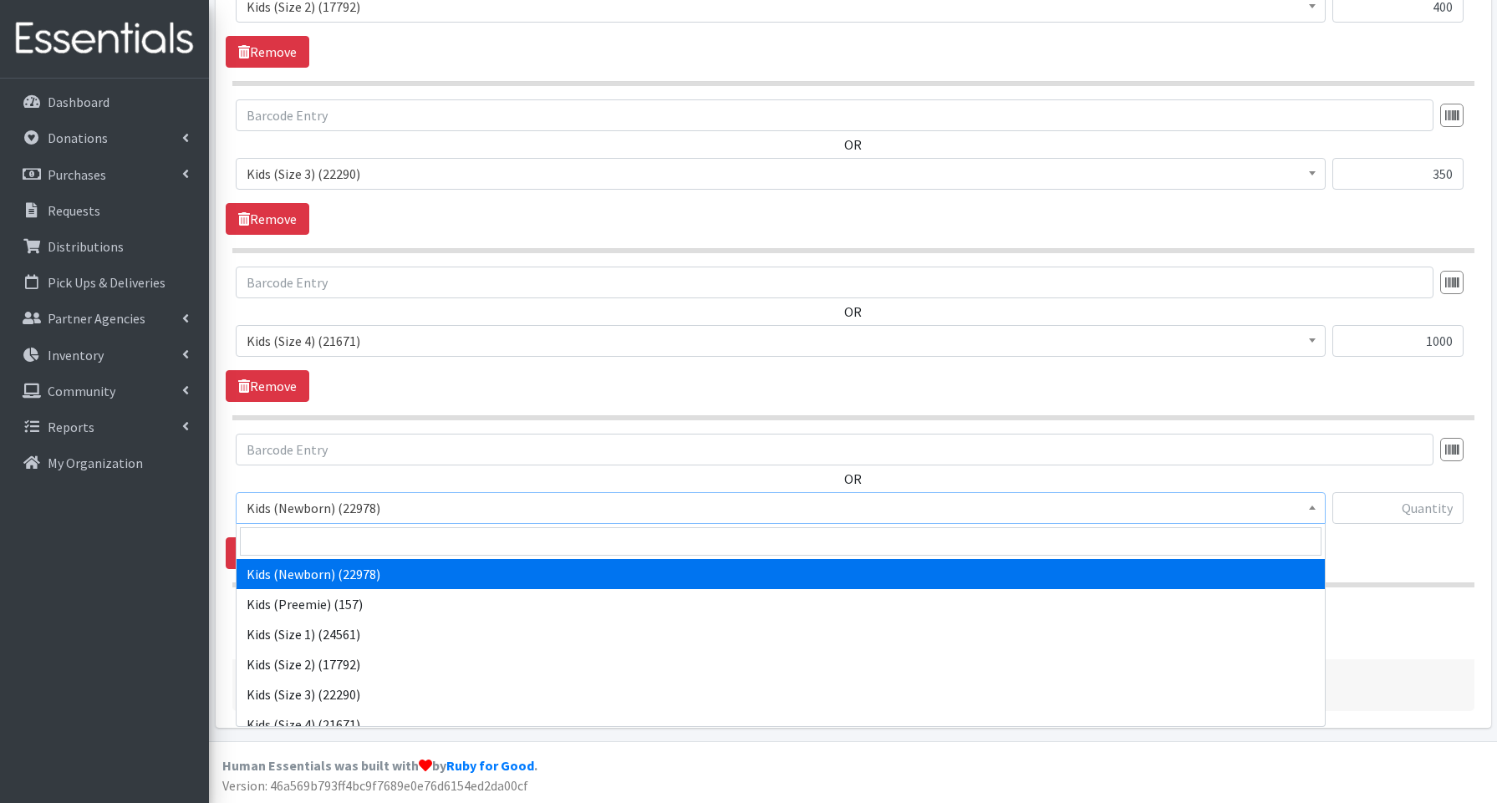
click at [309, 495] on span "Kids (Newborn) (22978)" at bounding box center [781, 508] width 1090 height 32
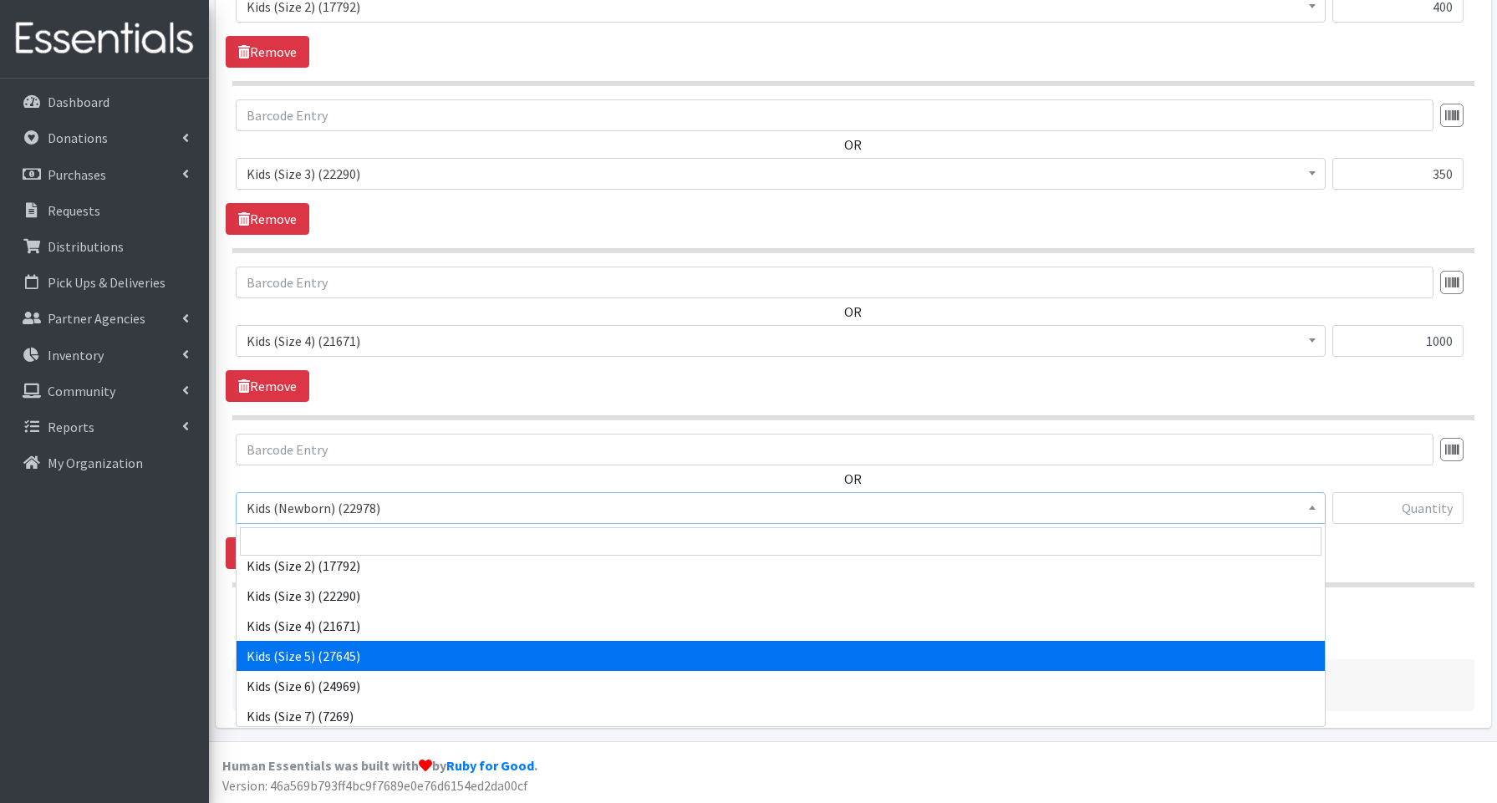
scroll to position [84, 0]
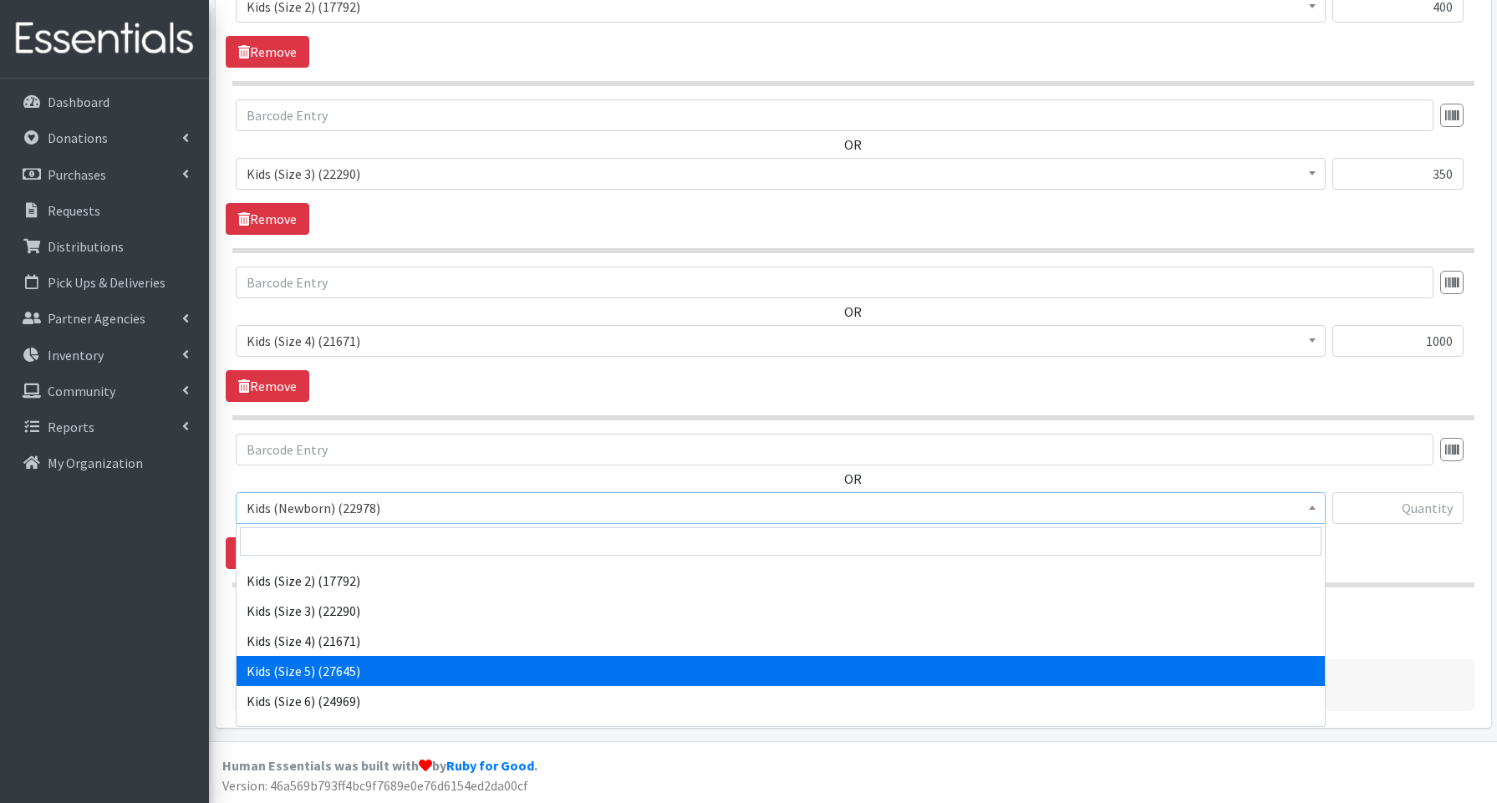
select select "3672"
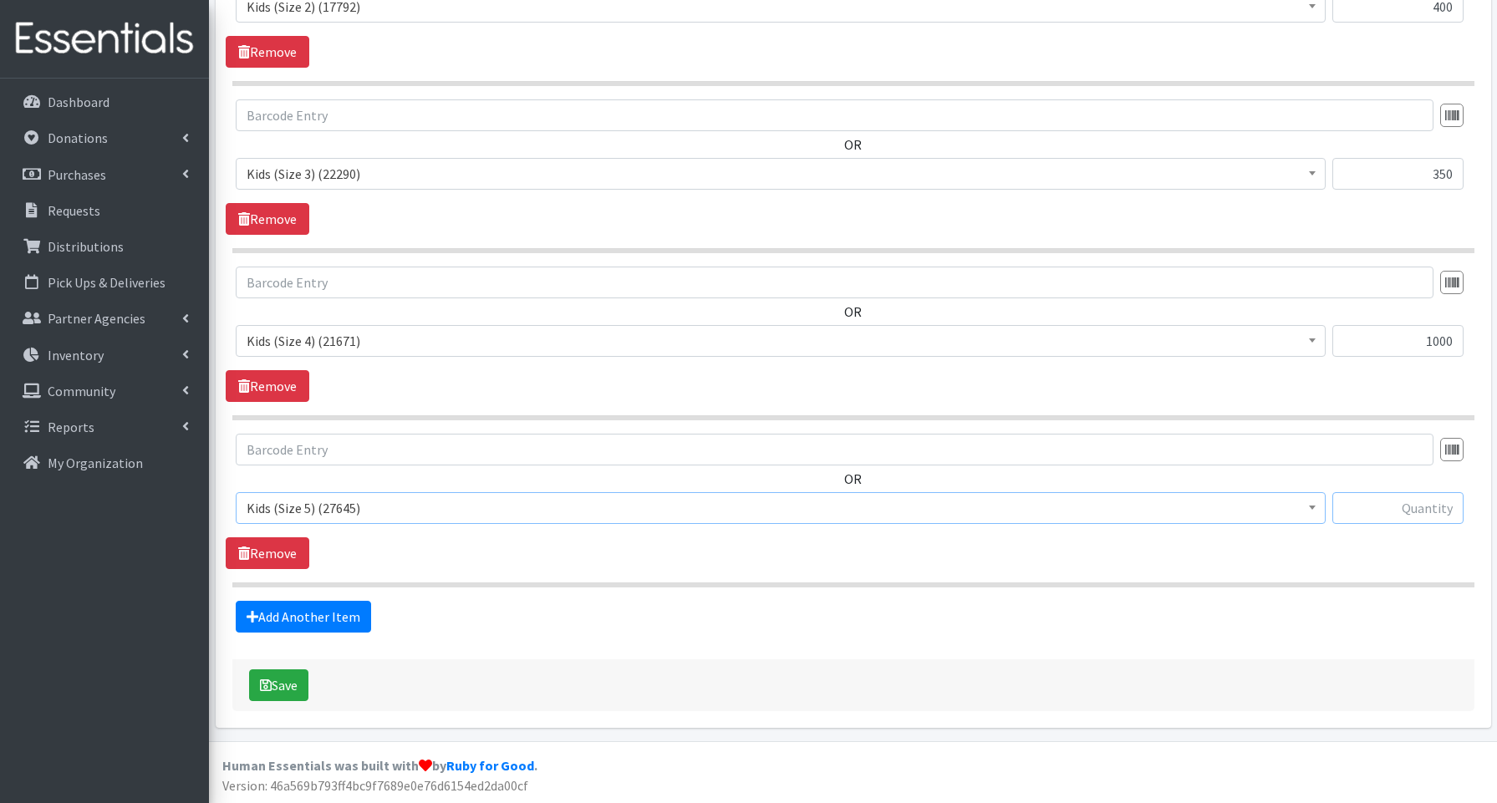
click at [1396, 506] on input "text" at bounding box center [1397, 508] width 131 height 32
type input "750"
click at [275, 614] on link "Add Another Item" at bounding box center [303, 617] width 135 height 32
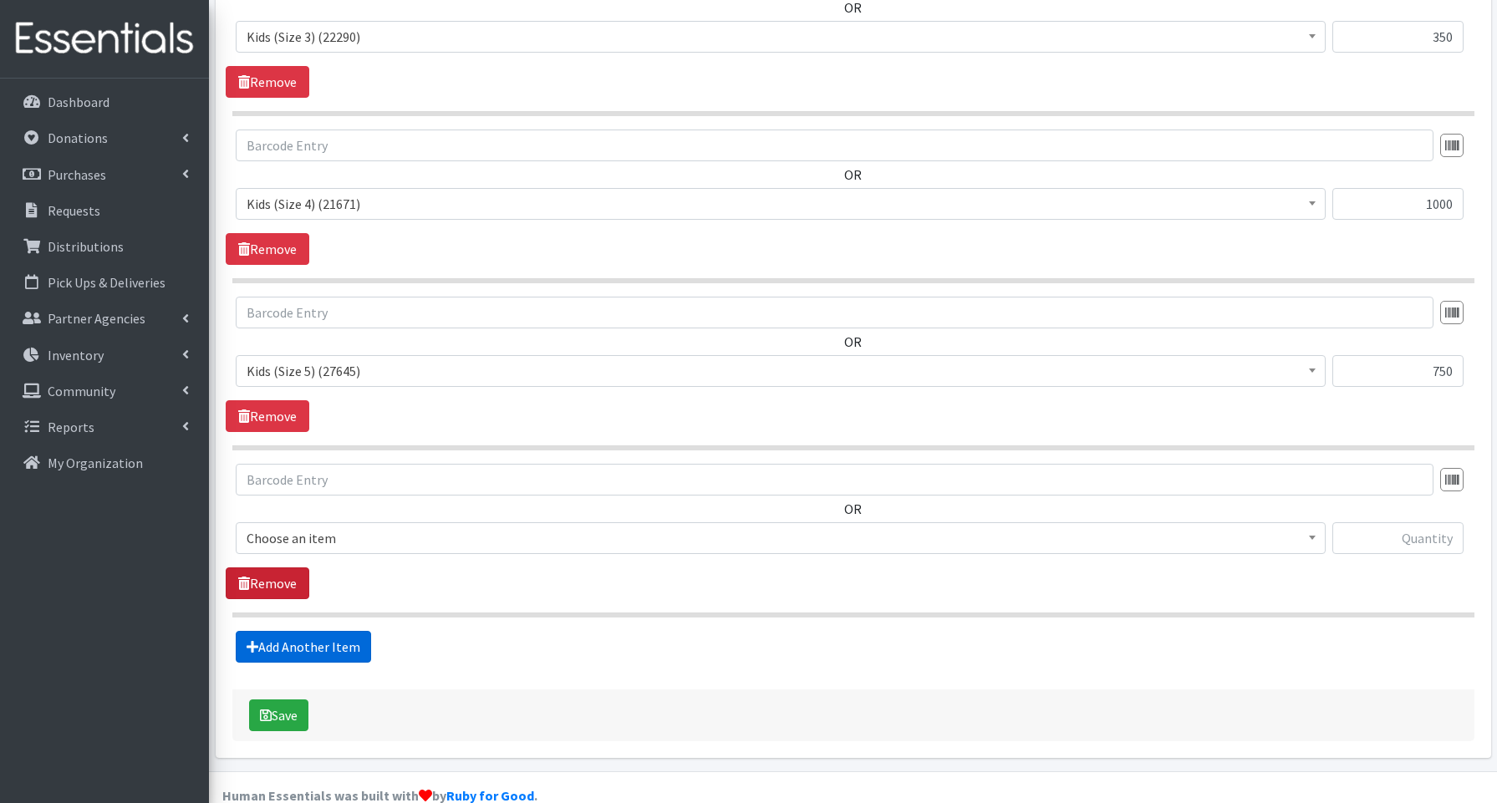
scroll to position [1257, 0]
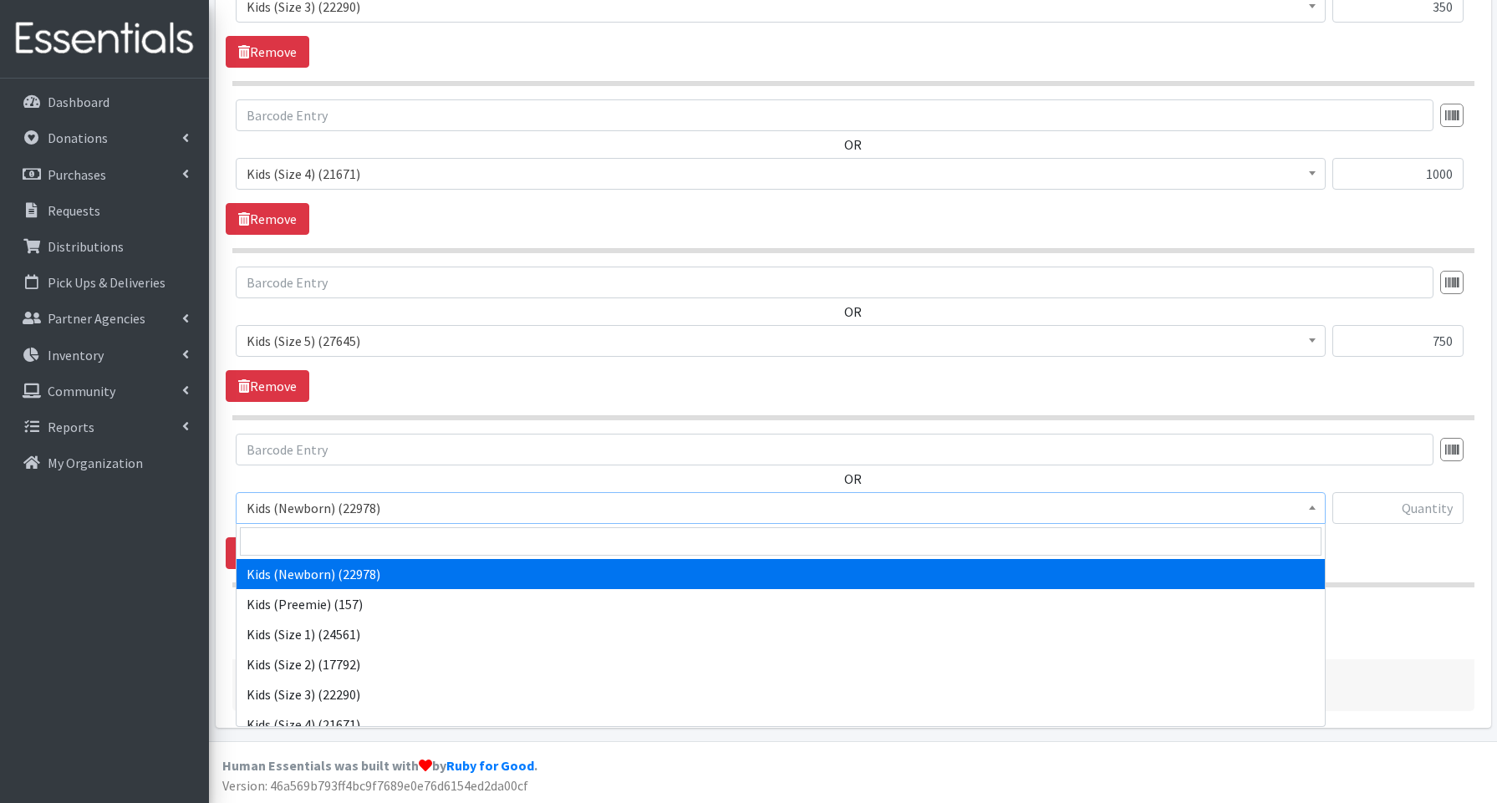
click at [257, 511] on span "Kids (Newborn) (22978)" at bounding box center [781, 507] width 1068 height 23
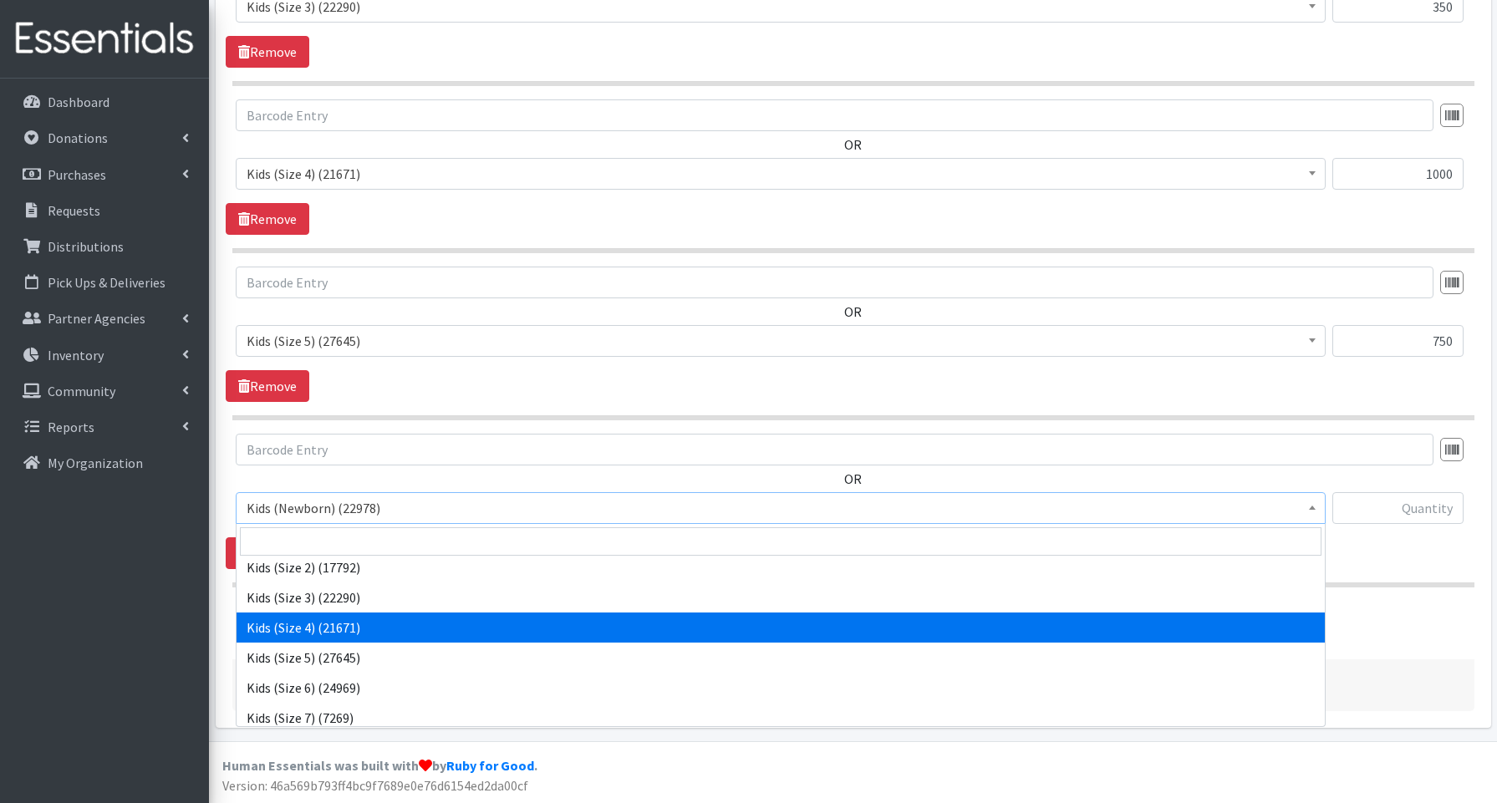
scroll to position [113, 0]
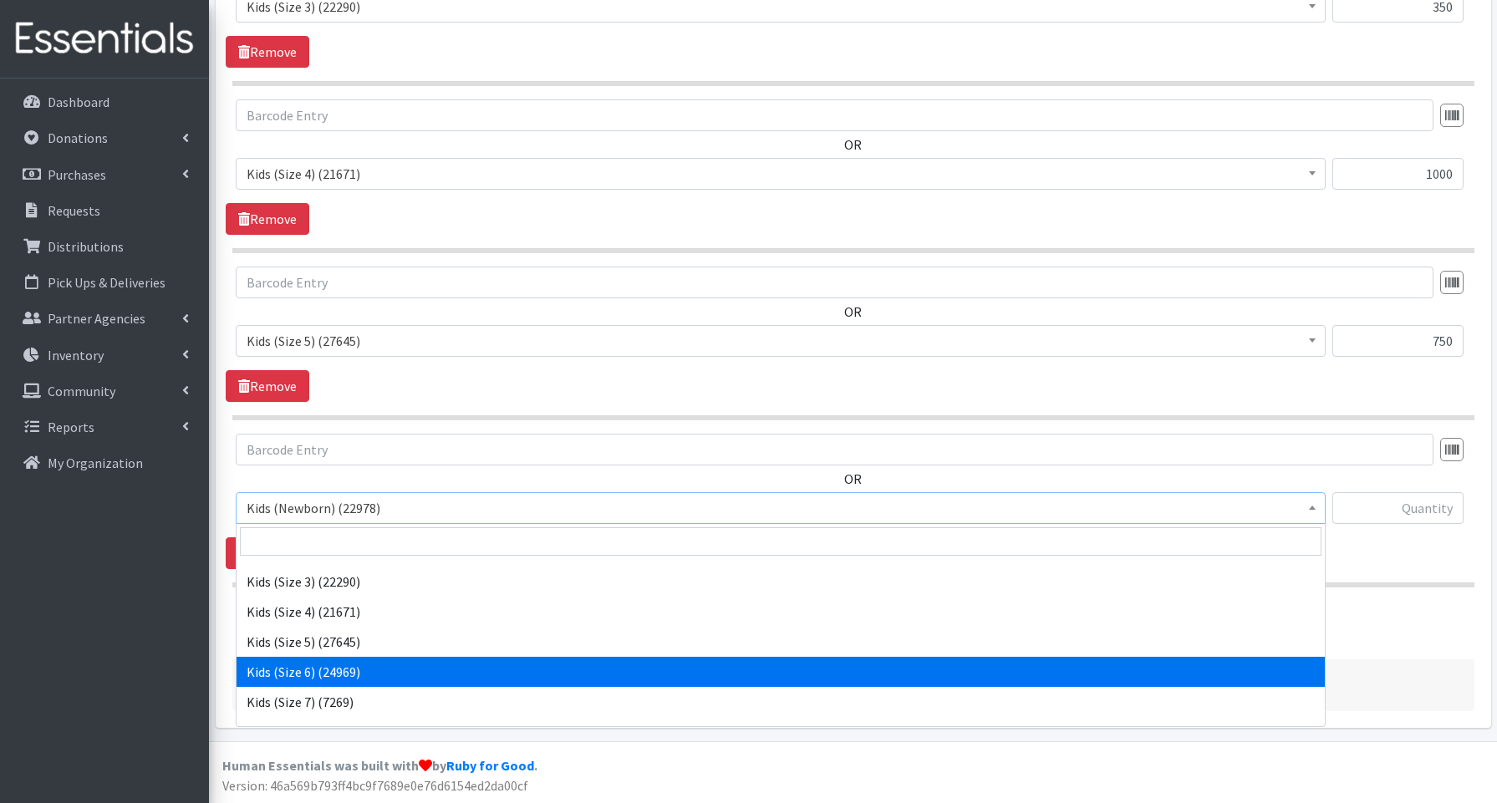
select select "3654"
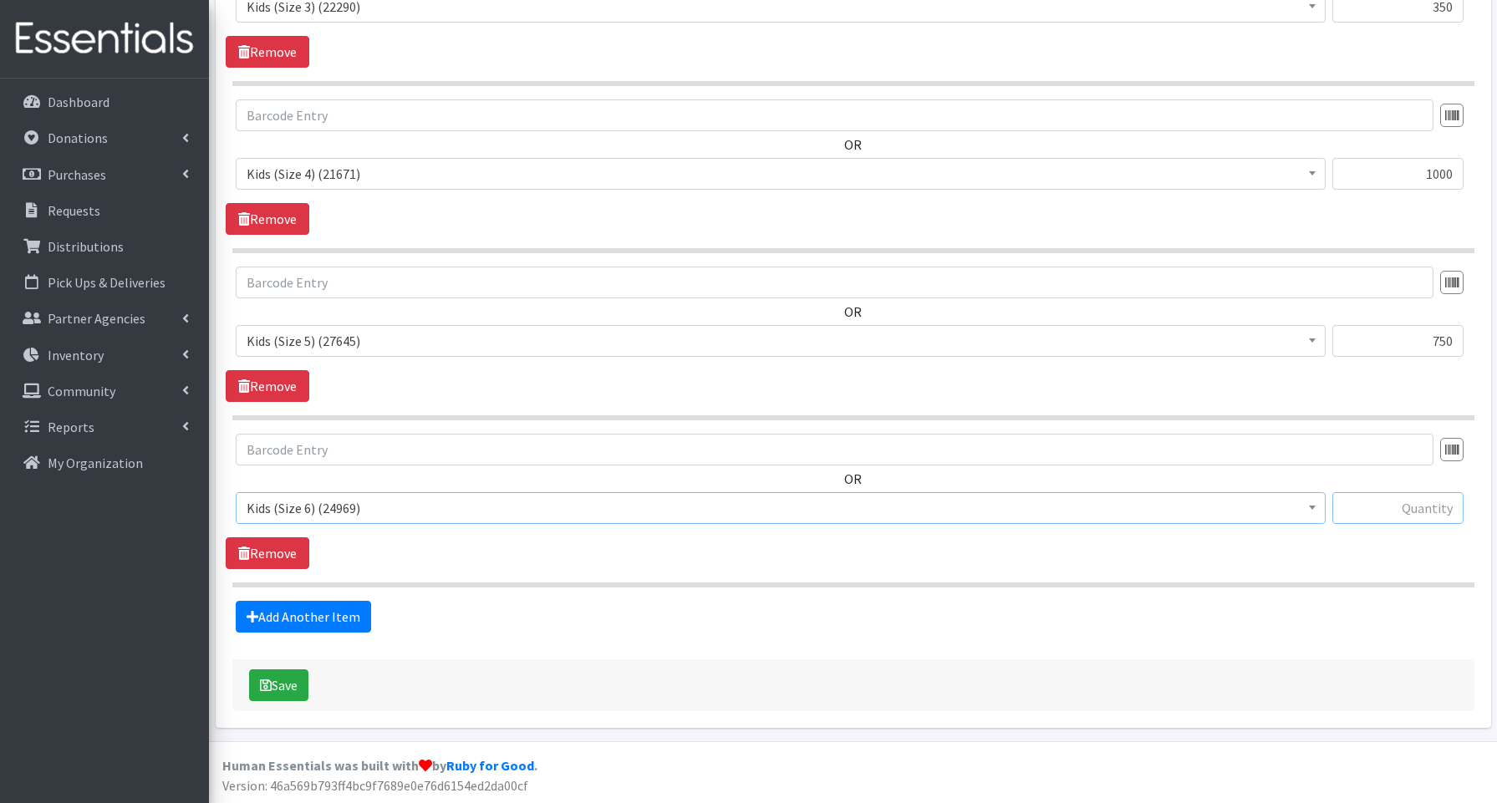
click at [1355, 507] on input "text" at bounding box center [1397, 508] width 131 height 32
type input "1700"
click at [296, 616] on link "Add Another Item" at bounding box center [303, 617] width 135 height 32
click at [292, 515] on span "Kids (Newborn) (22978)" at bounding box center [781, 507] width 1068 height 23
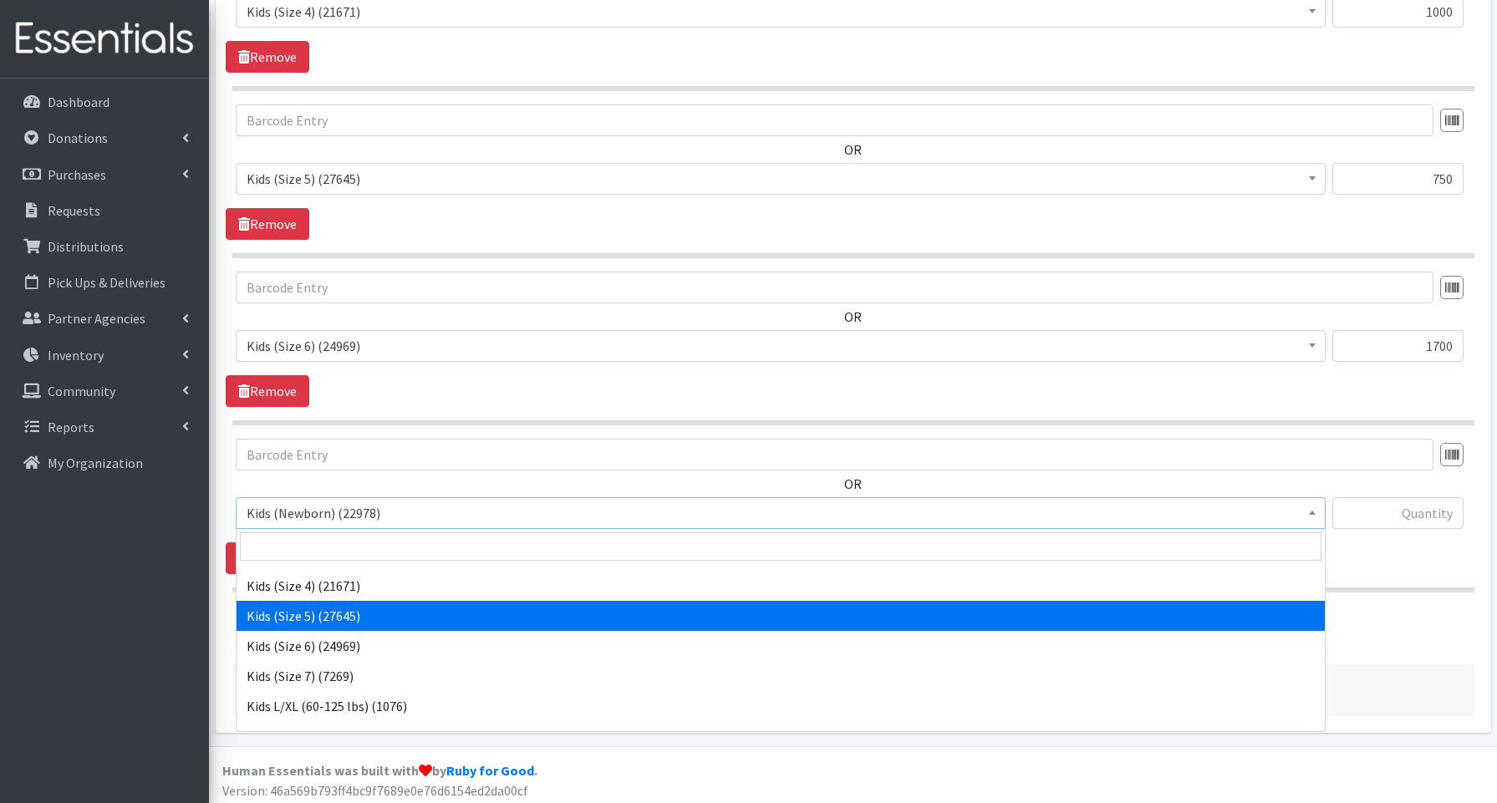
scroll to position [151, 0]
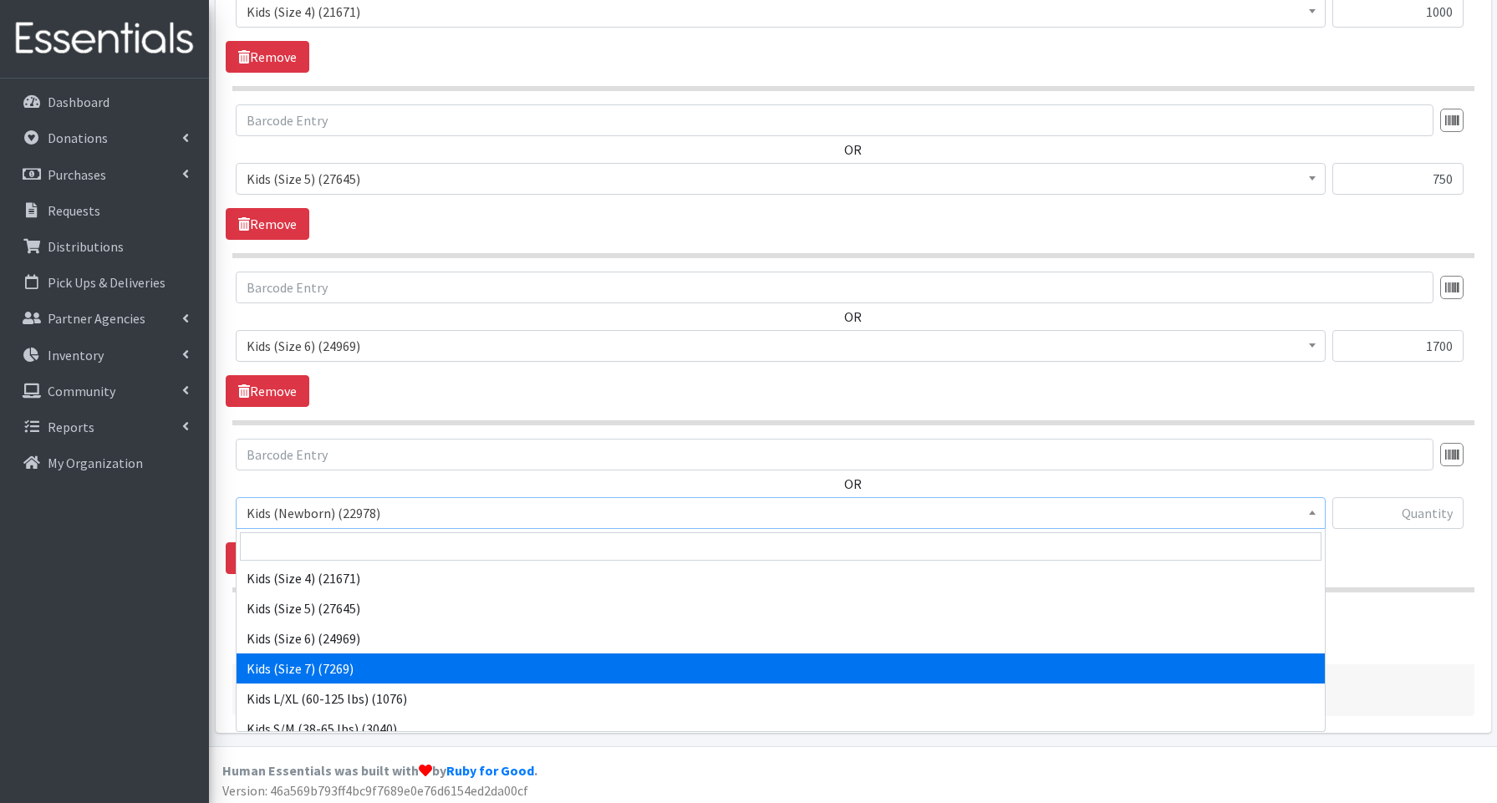
select select "3695"
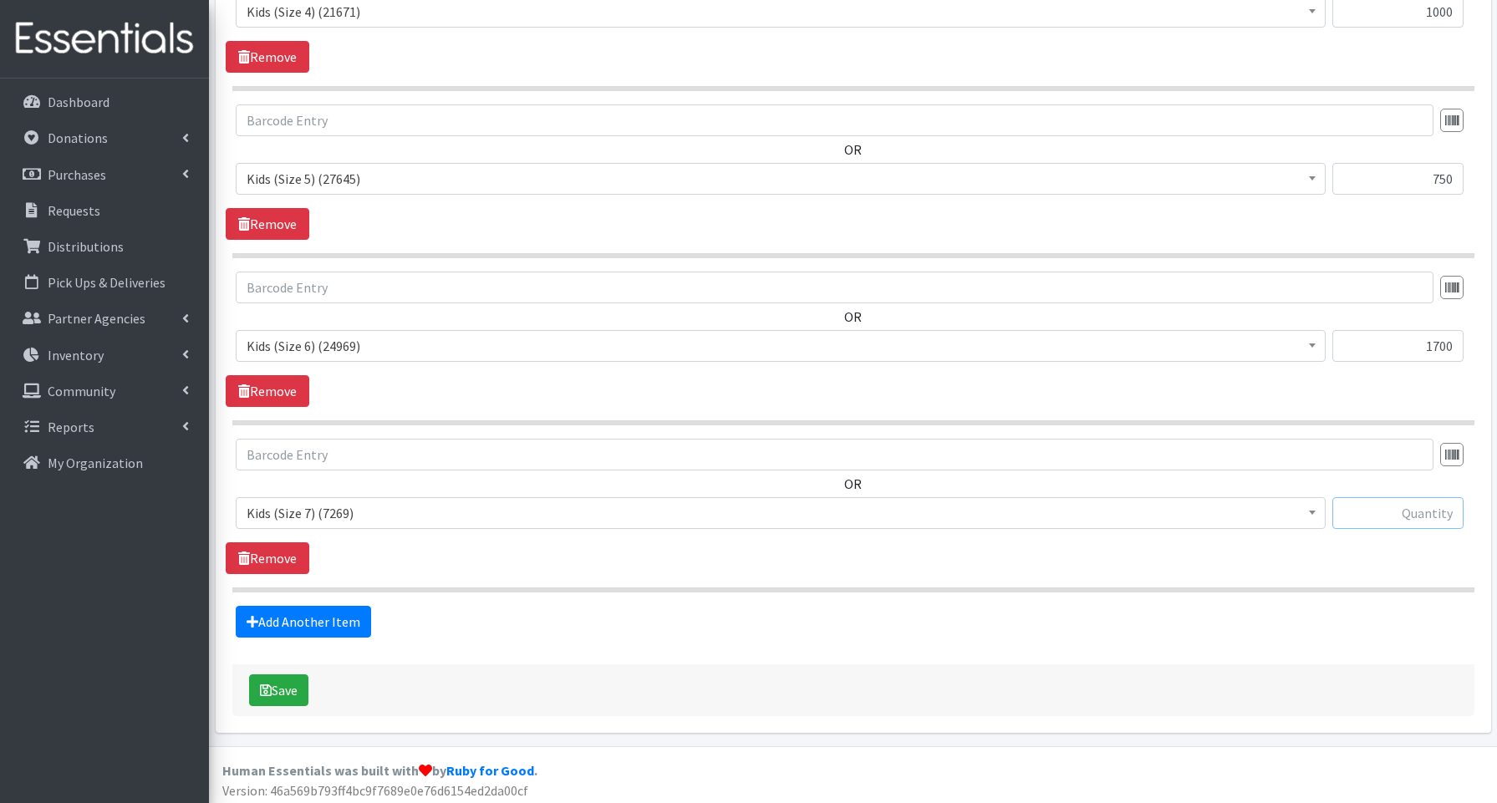
click at [1389, 513] on input "text" at bounding box center [1397, 513] width 131 height 32
type input "240"
click at [369, 620] on div "Add Another Item" at bounding box center [853, 622] width 1254 height 32
click at [353, 619] on link "Add Another Item" at bounding box center [303, 622] width 135 height 32
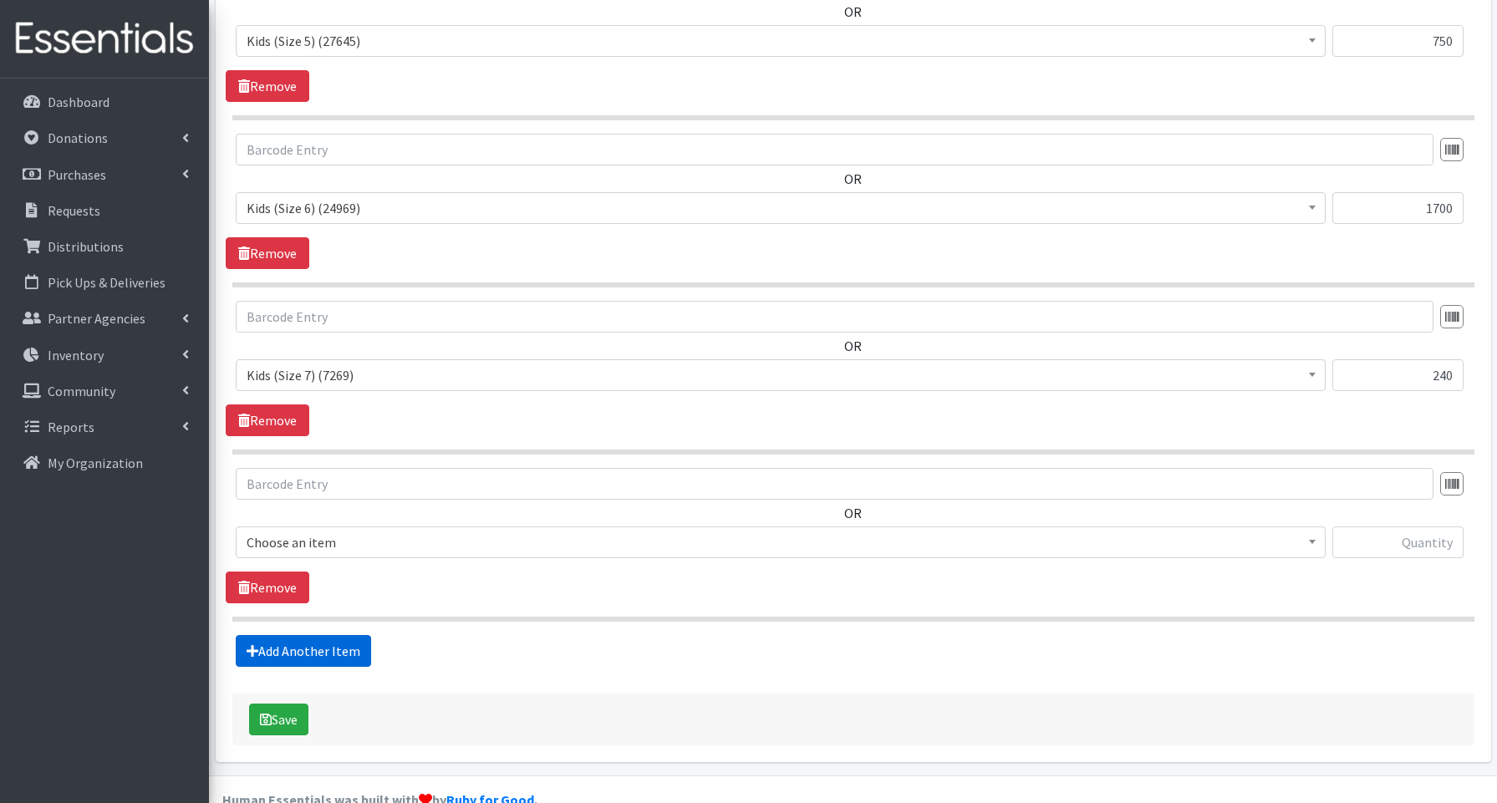
scroll to position [1591, 0]
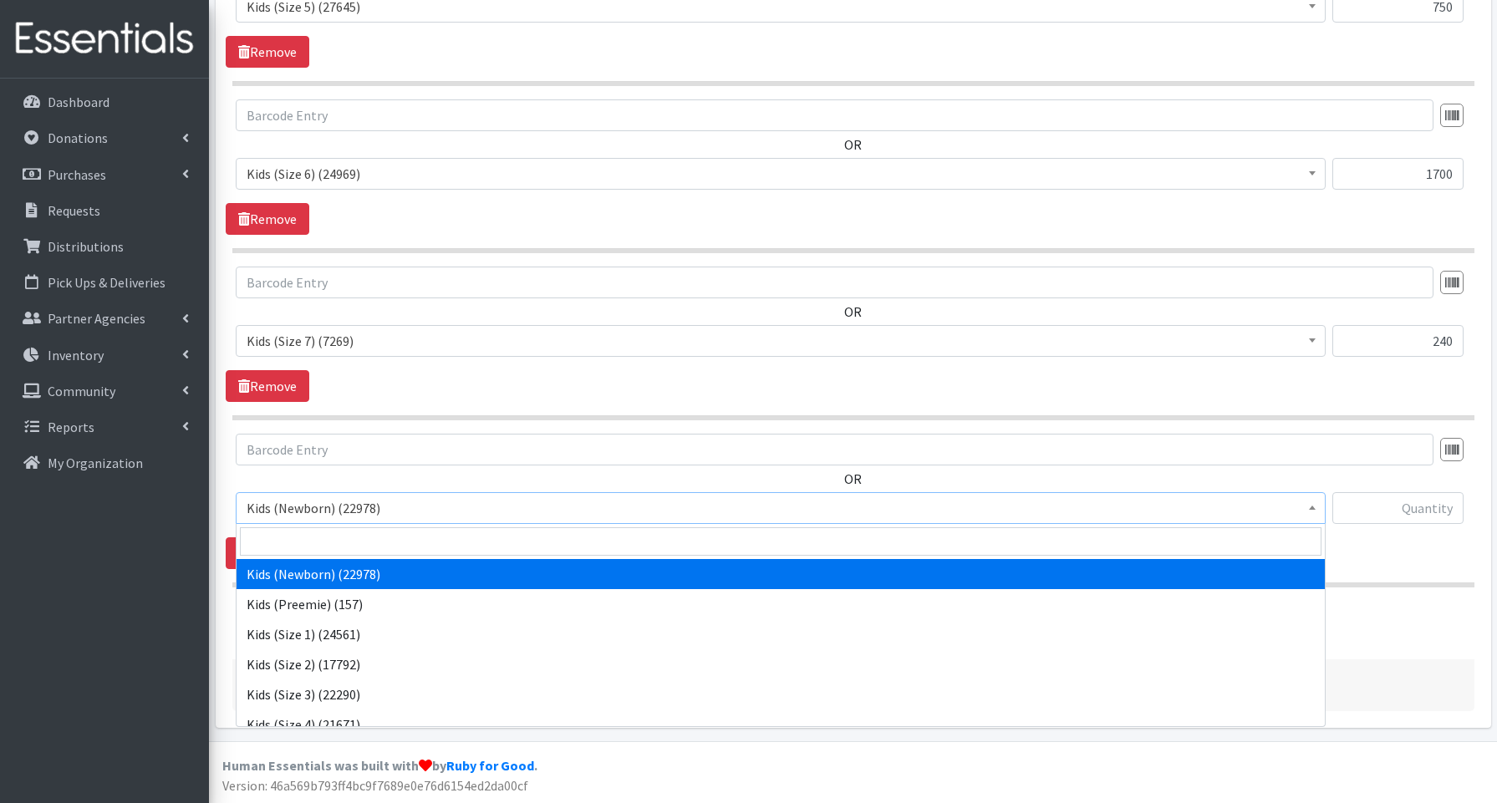
click at [301, 502] on span "Kids (Newborn) (22978)" at bounding box center [781, 507] width 1068 height 23
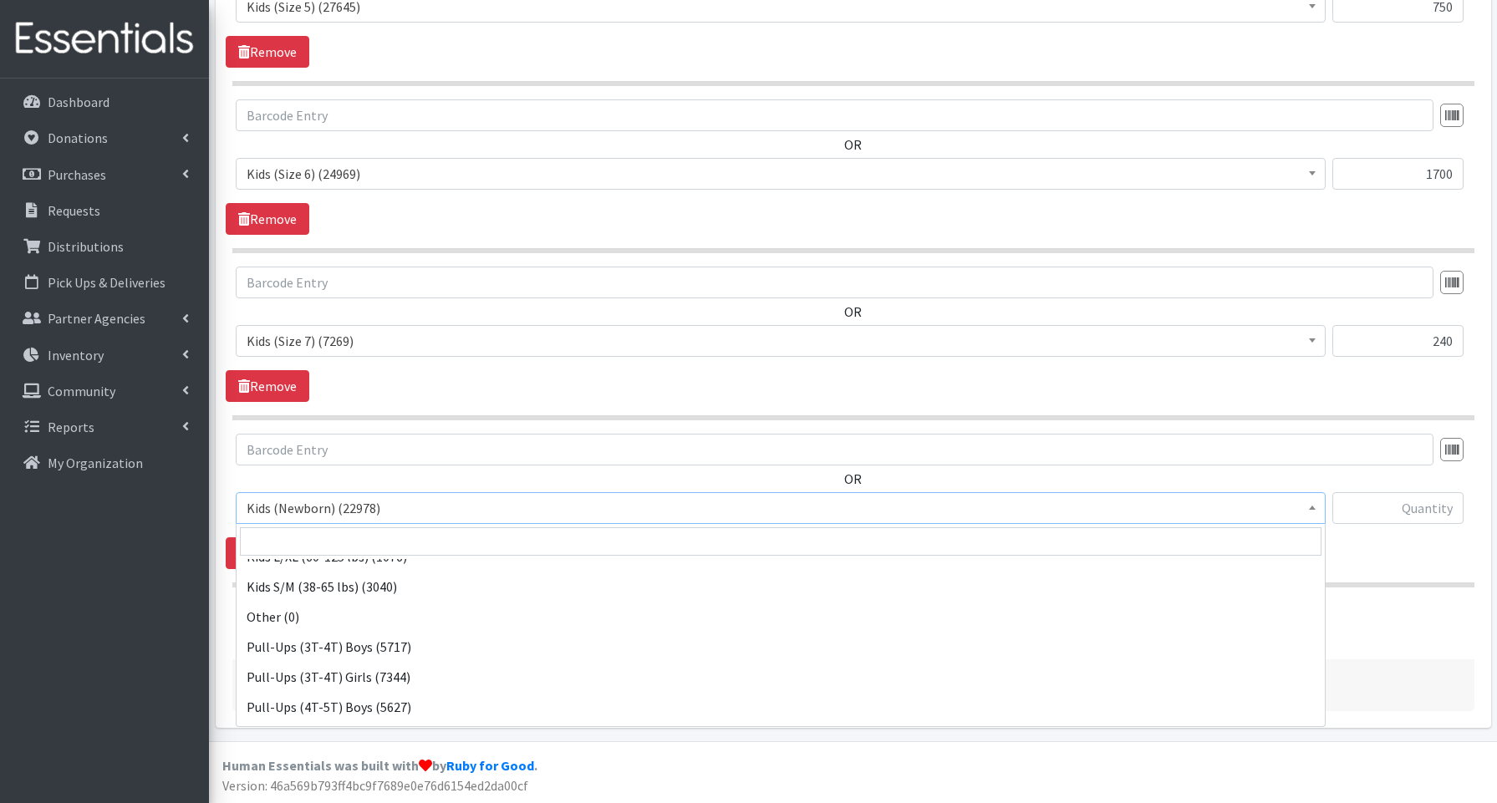
scroll to position [374, 0]
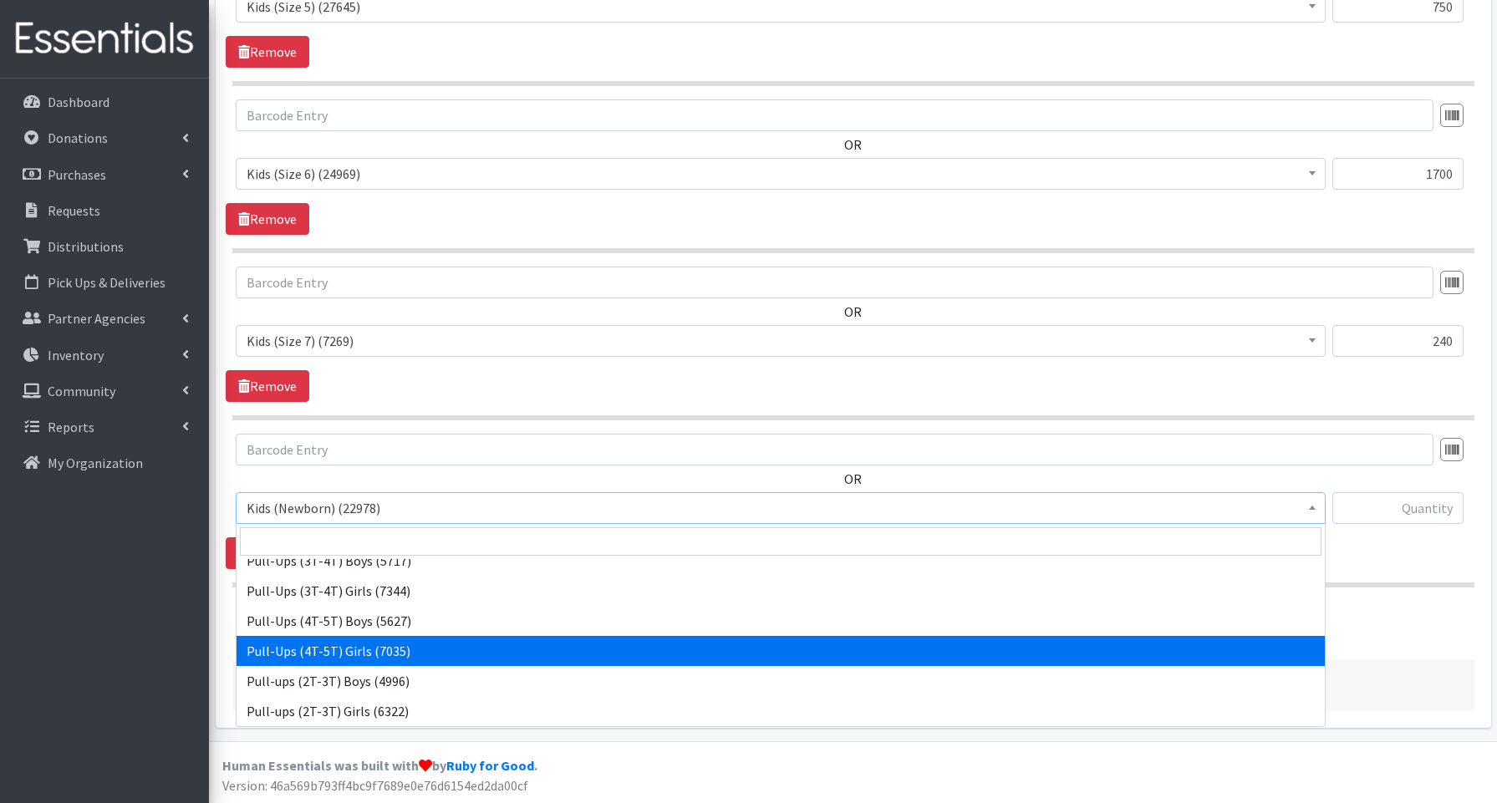
select select "3693"
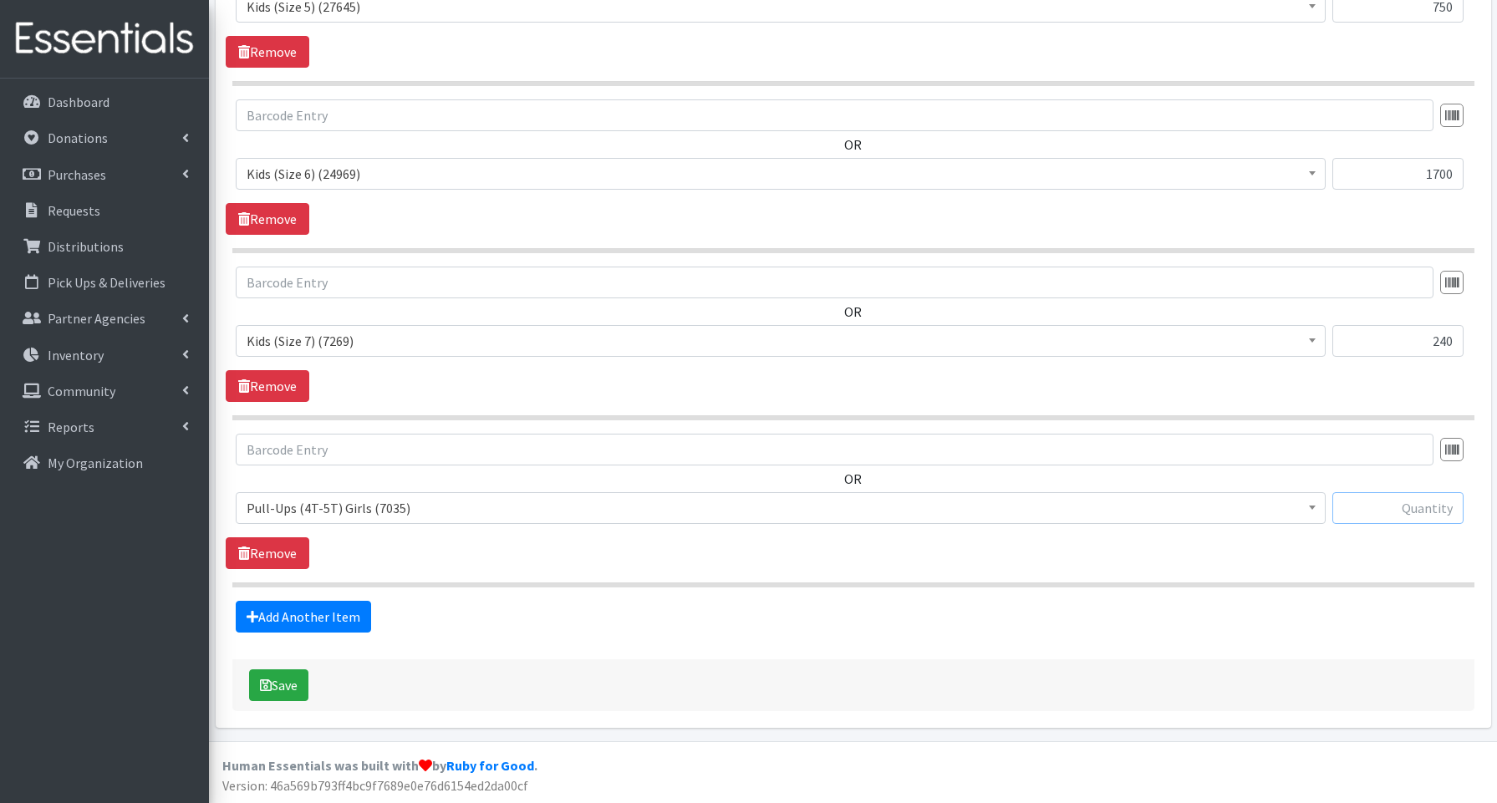
click at [1419, 506] on input "text" at bounding box center [1397, 508] width 131 height 32
type input "40"
click at [281, 687] on button "Save" at bounding box center [278, 685] width 59 height 32
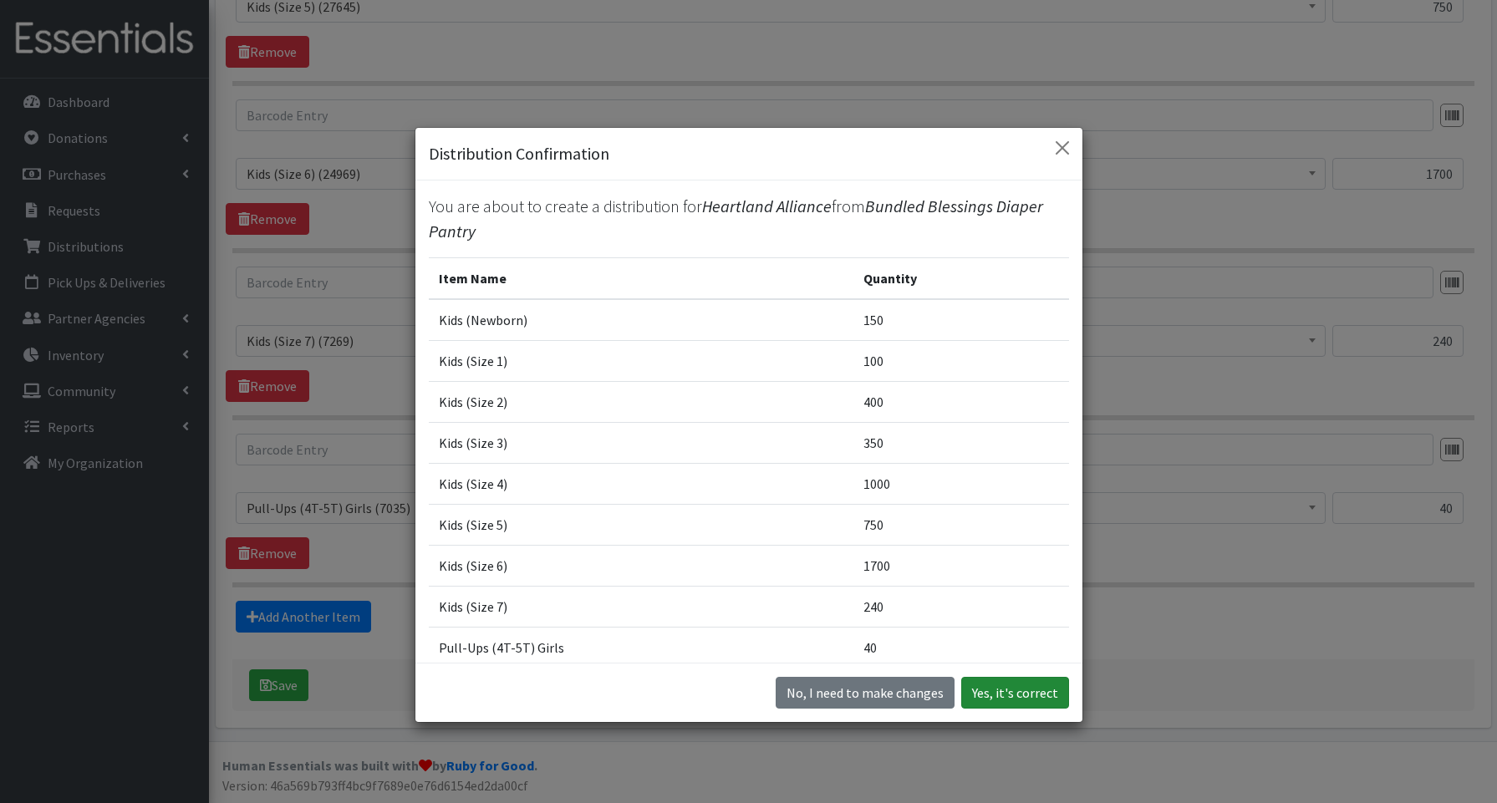
click at [1036, 689] on button "Yes, it's correct" at bounding box center [1015, 693] width 108 height 32
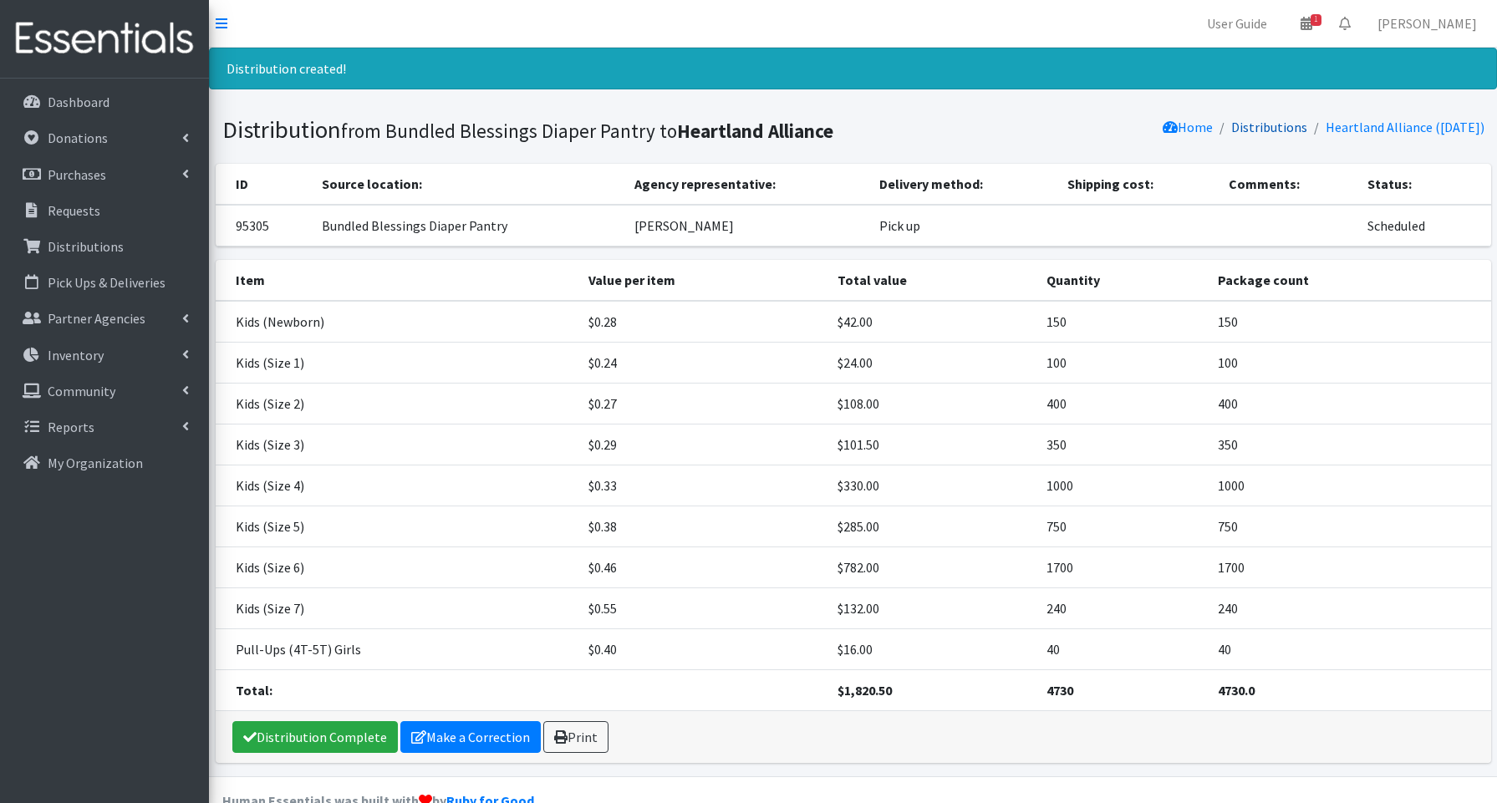
click at [1254, 127] on link "Distributions" at bounding box center [1269, 127] width 76 height 17
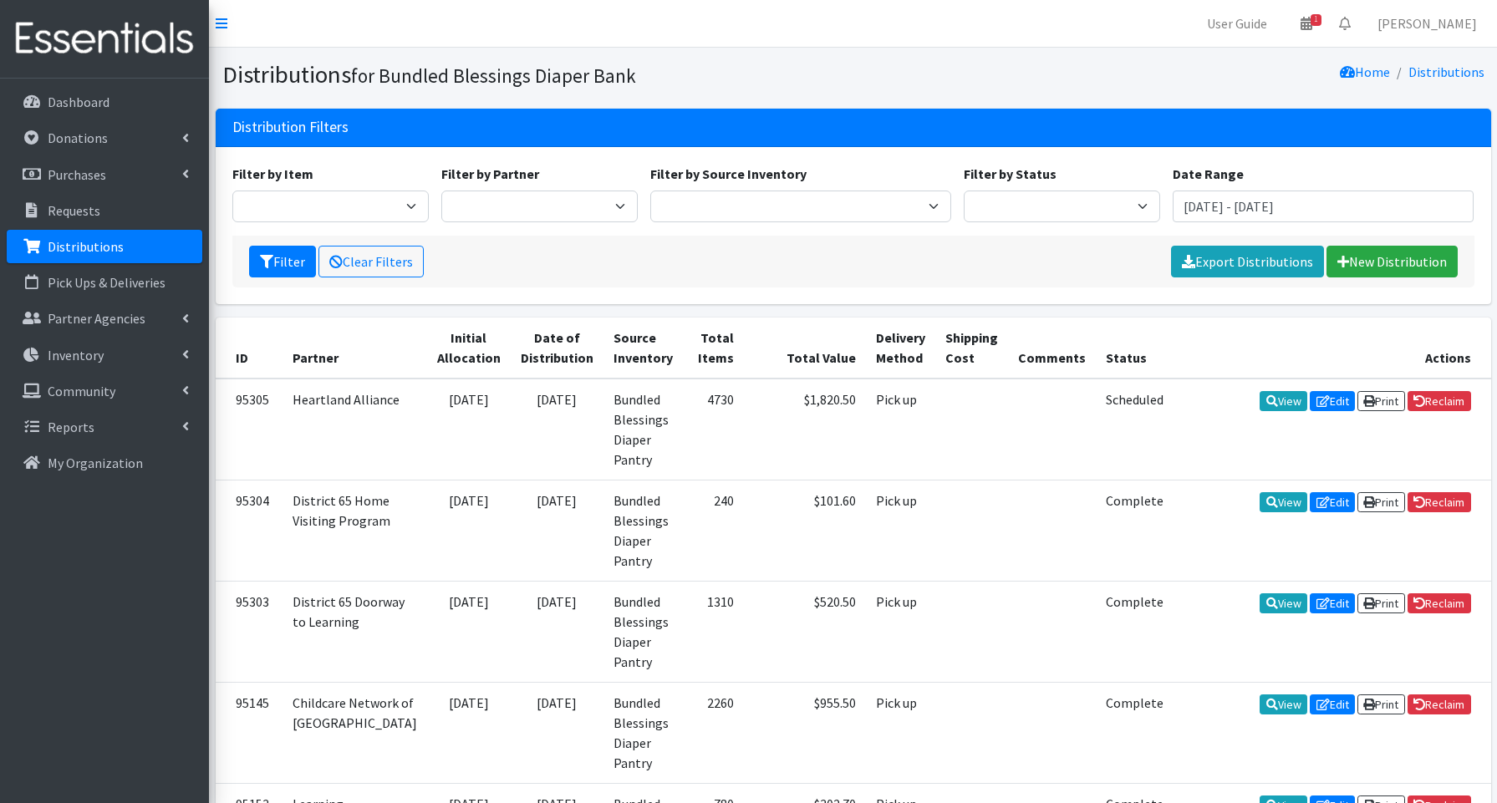
click at [1022, 43] on nav "User Guide 1 1 Pick-ups remaining this week View Calendar 0 Requests 0 Partner …" at bounding box center [853, 24] width 1288 height 48
